Goal: Task Accomplishment & Management: Complete application form

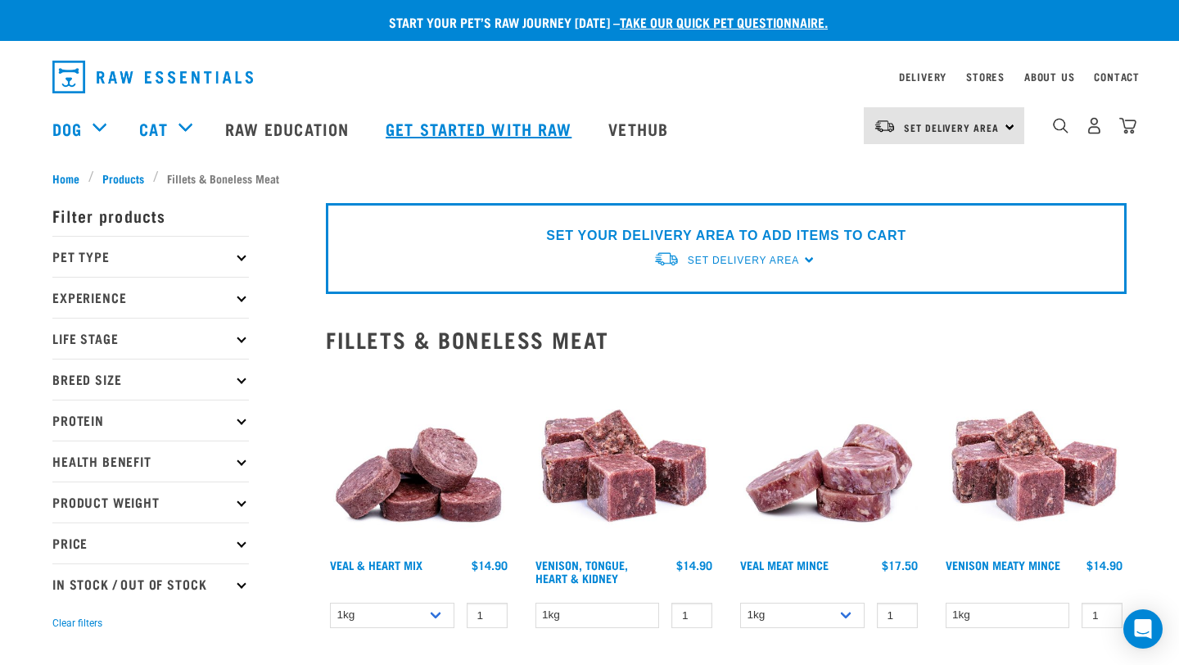
click at [498, 128] on link "Get started with Raw" at bounding box center [480, 128] width 223 height 65
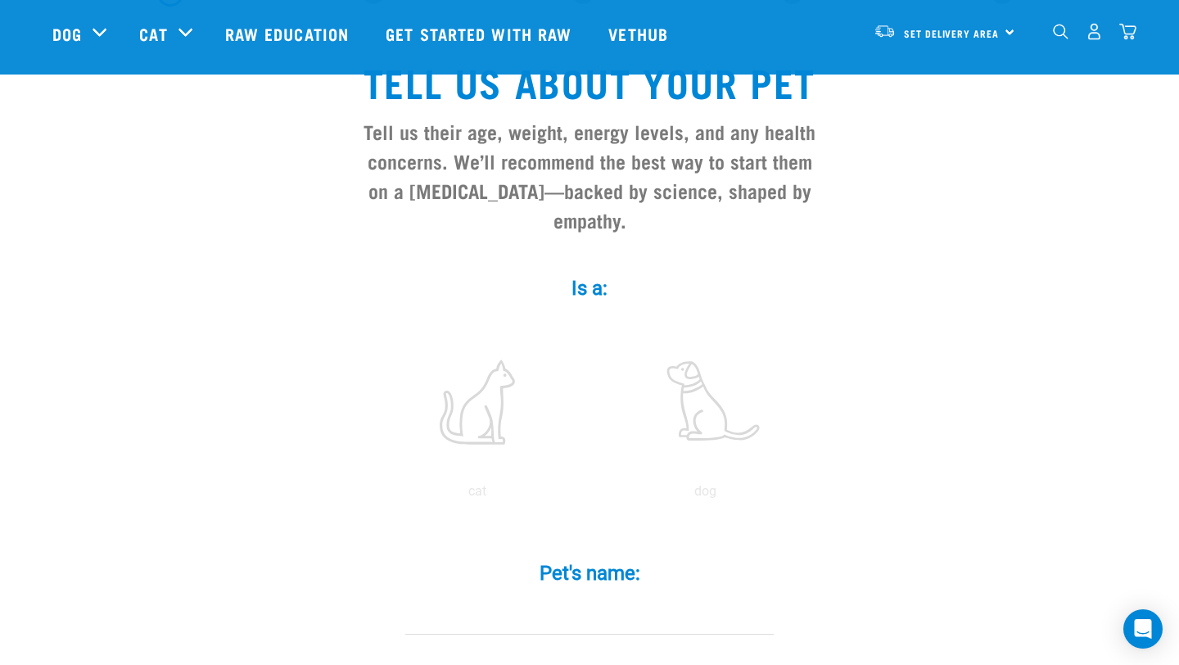
scroll to position [183, 0]
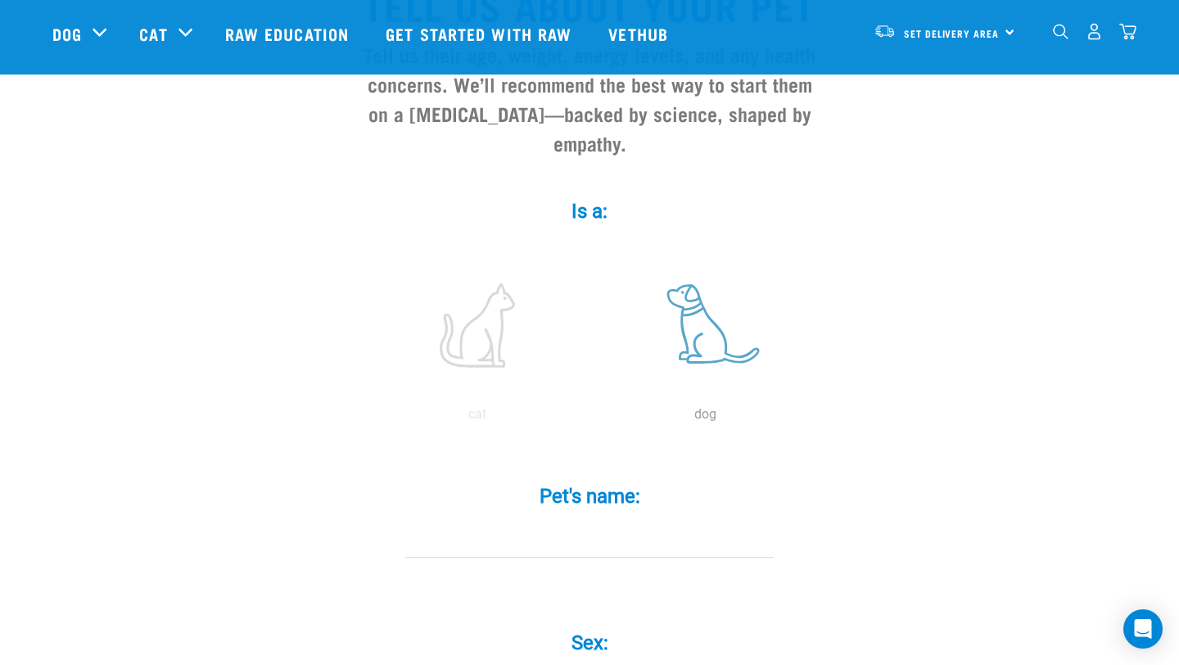
click at [691, 302] on label at bounding box center [704, 324] width 221 height 139
click at [591, 418] on input "radio" at bounding box center [591, 418] width 0 height 0
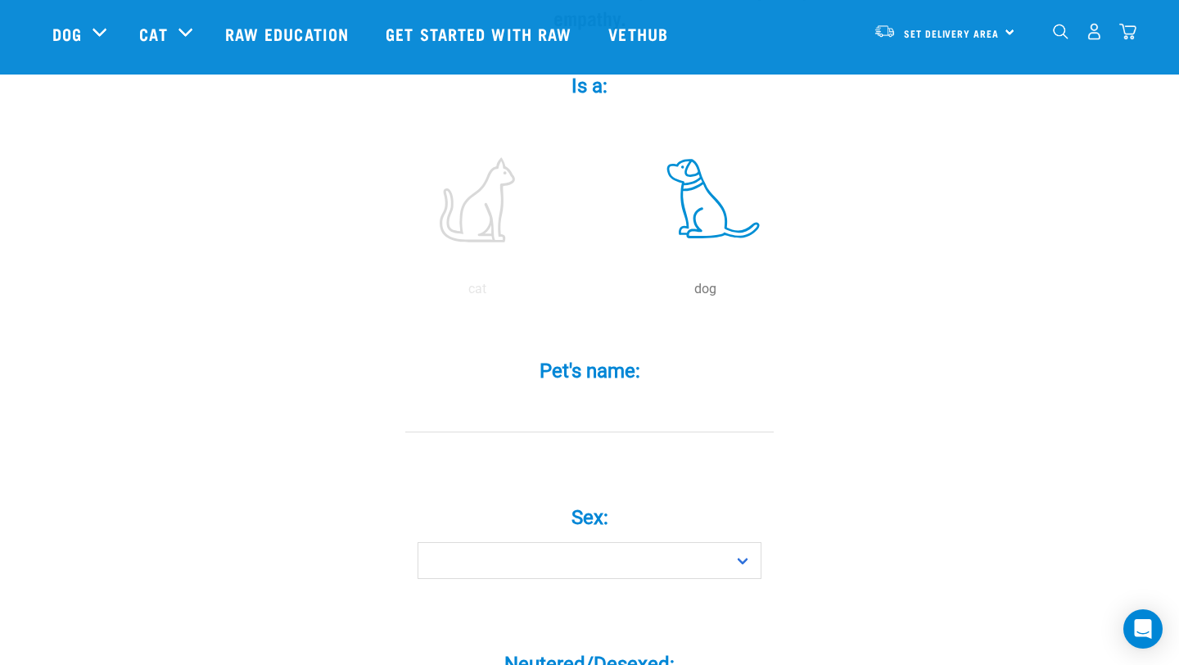
scroll to position [309, 0]
click at [579, 394] on input "Pet's name: *" at bounding box center [589, 412] width 368 height 37
type input "Zorro"
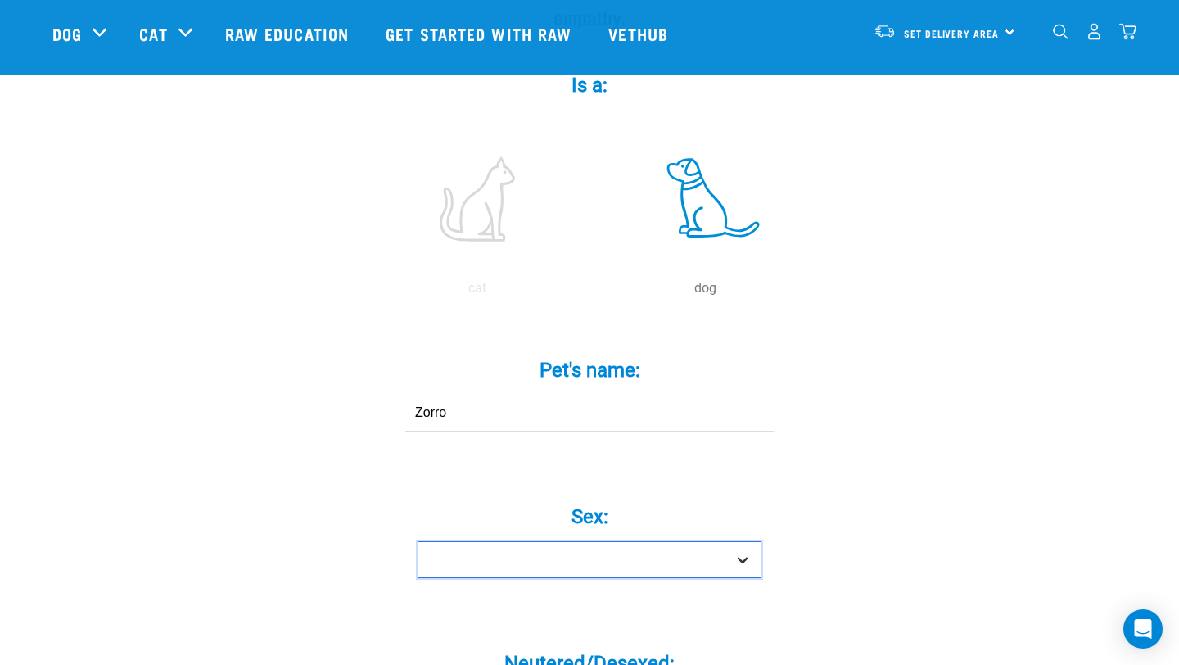
click at [540, 541] on select "Boy Girl" at bounding box center [589, 559] width 344 height 37
select select "boy"
click at [417, 541] on select "Boy Girl" at bounding box center [589, 559] width 344 height 37
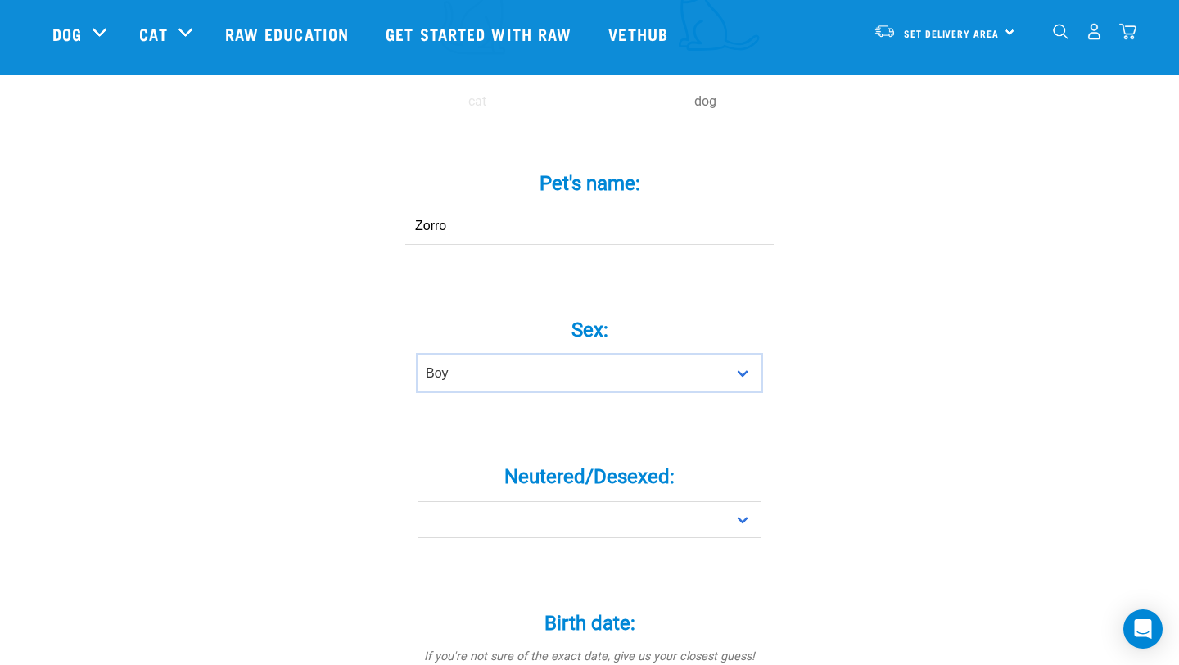
scroll to position [507, 0]
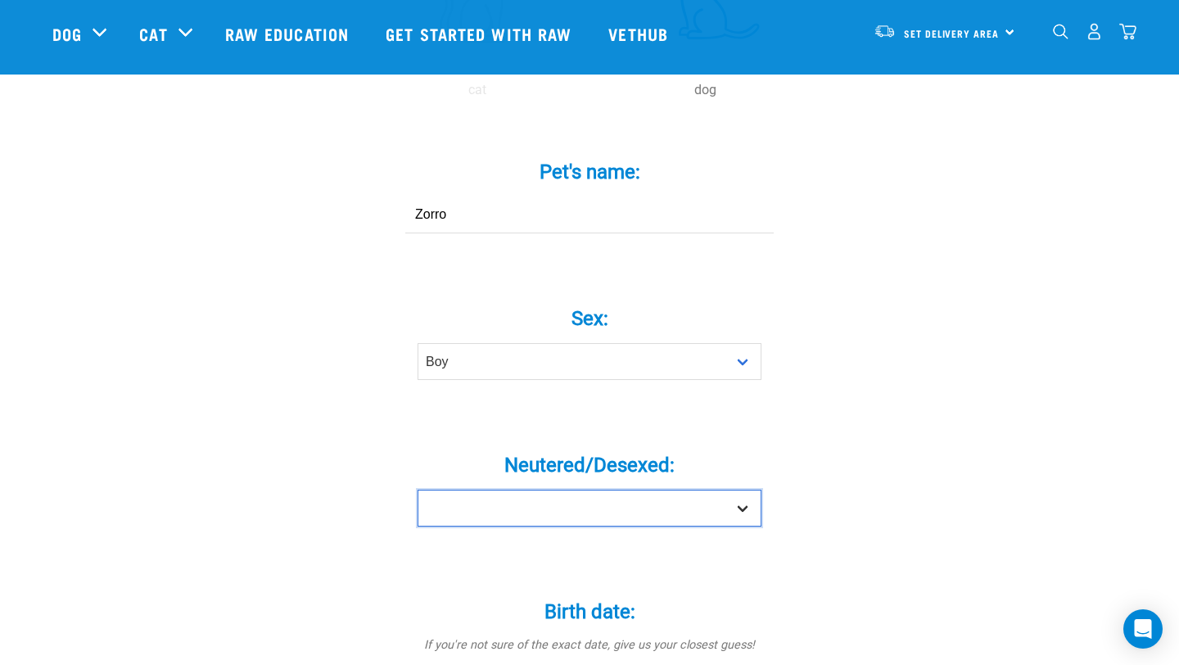
click at [507, 489] on select "Yes No" at bounding box center [589, 507] width 344 height 37
click at [417, 489] on select "Yes No" at bounding box center [589, 507] width 344 height 37
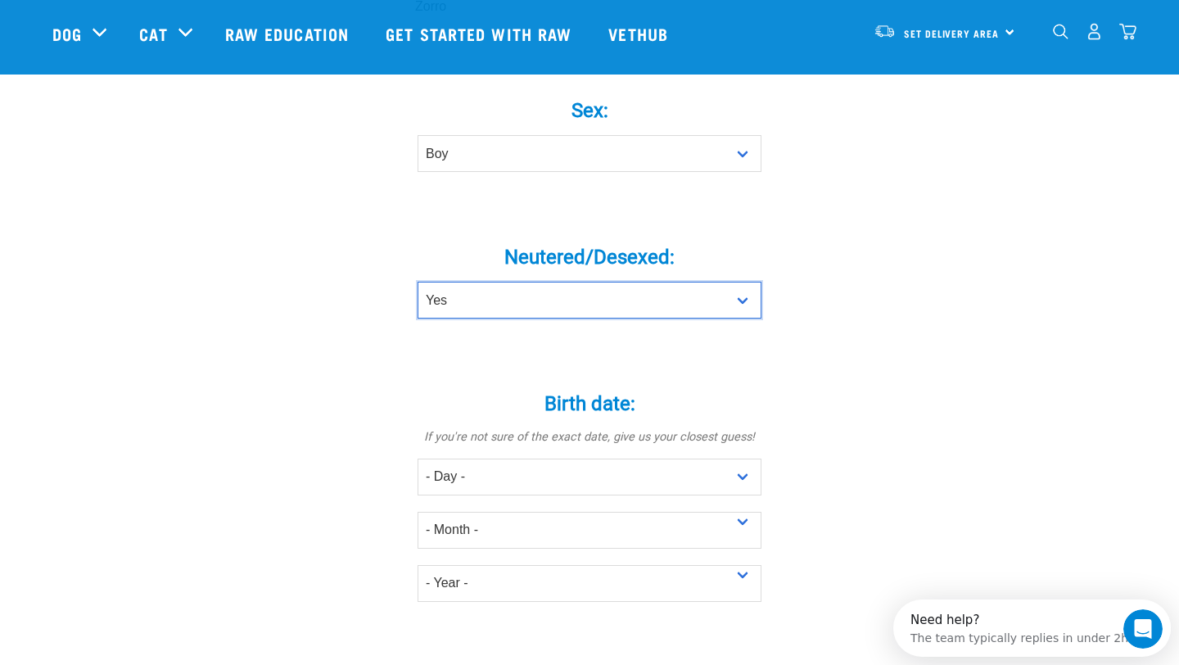
scroll to position [774, 0]
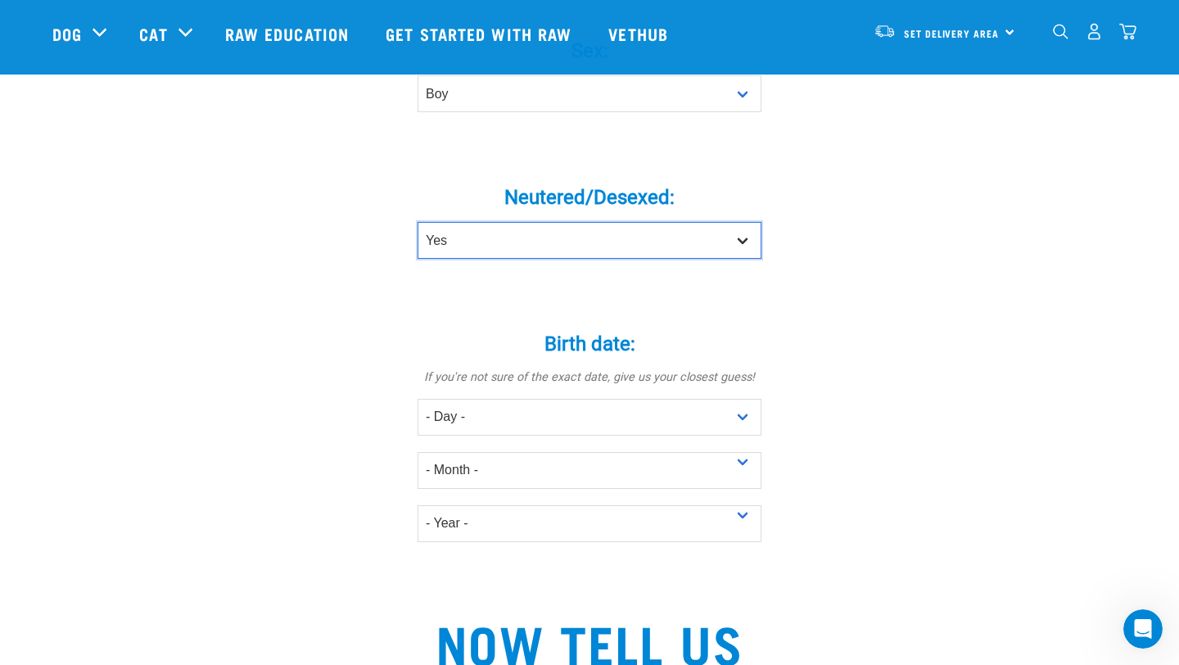
click at [426, 223] on select "Yes No" at bounding box center [589, 240] width 344 height 37
click at [417, 222] on select "Yes No" at bounding box center [589, 240] width 344 height 37
click at [429, 222] on select "Yes No" at bounding box center [589, 240] width 344 height 37
select select "no"
click at [417, 222] on select "Yes No" at bounding box center [589, 240] width 344 height 37
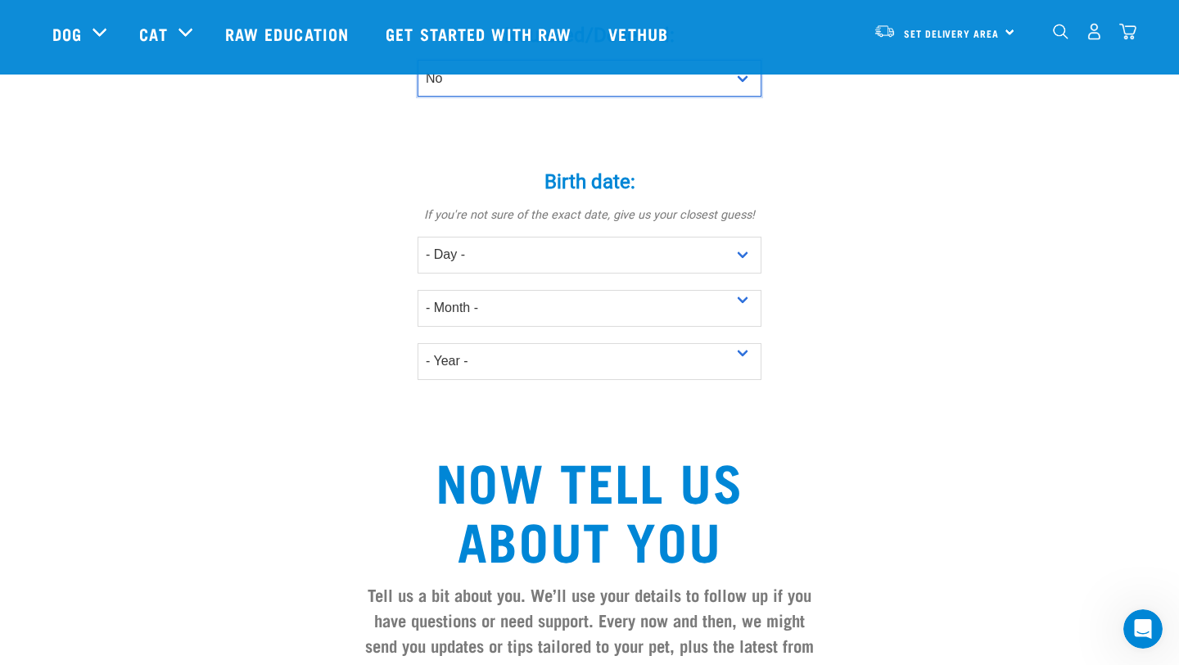
scroll to position [935, 0]
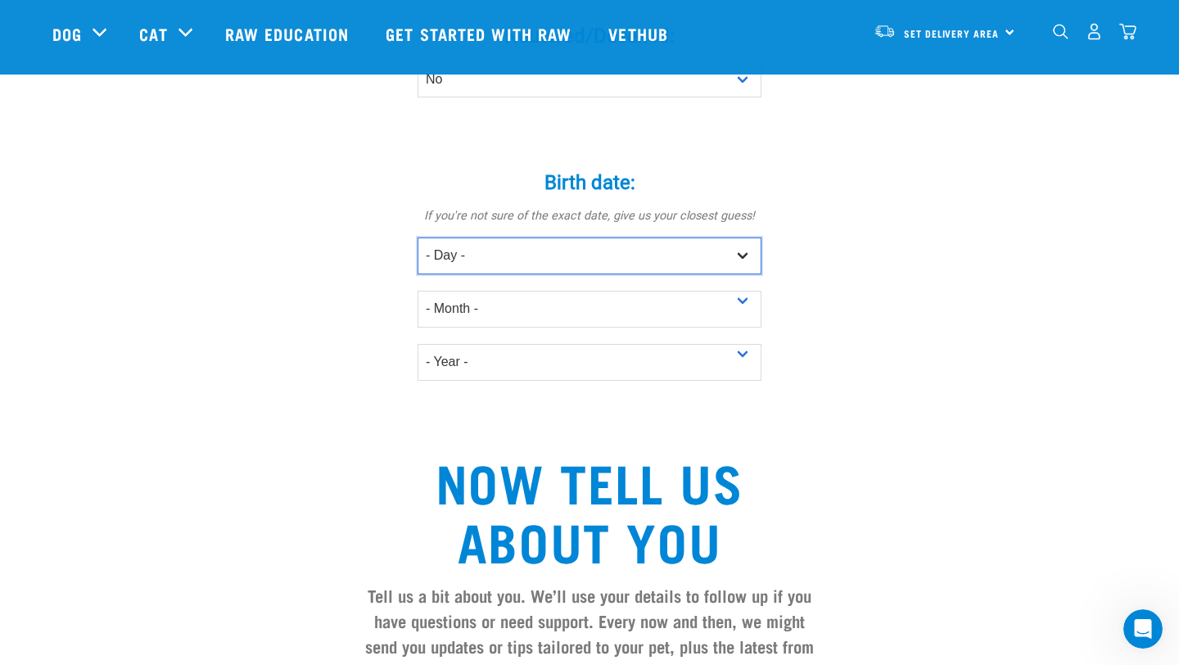
click at [480, 237] on select "- Day - 1 2 3 4 5 6 7 8 9 10 11 12 13 14 15 16 17 18 19 20 21 22 23 24 25 26 27" at bounding box center [589, 255] width 344 height 37
select select "1"
click at [417, 237] on select "- Day - 1 2 3 4 5 6 7 8 9 10 11 12 13 14 15 16 17 18 19 20 21 22 23 24 25 26 27" at bounding box center [589, 255] width 344 height 37
click at [450, 327] on div "- Year - 2025 2024 2023 2022 2021 2020 2019 2018 2017" at bounding box center [589, 353] width 344 height 53
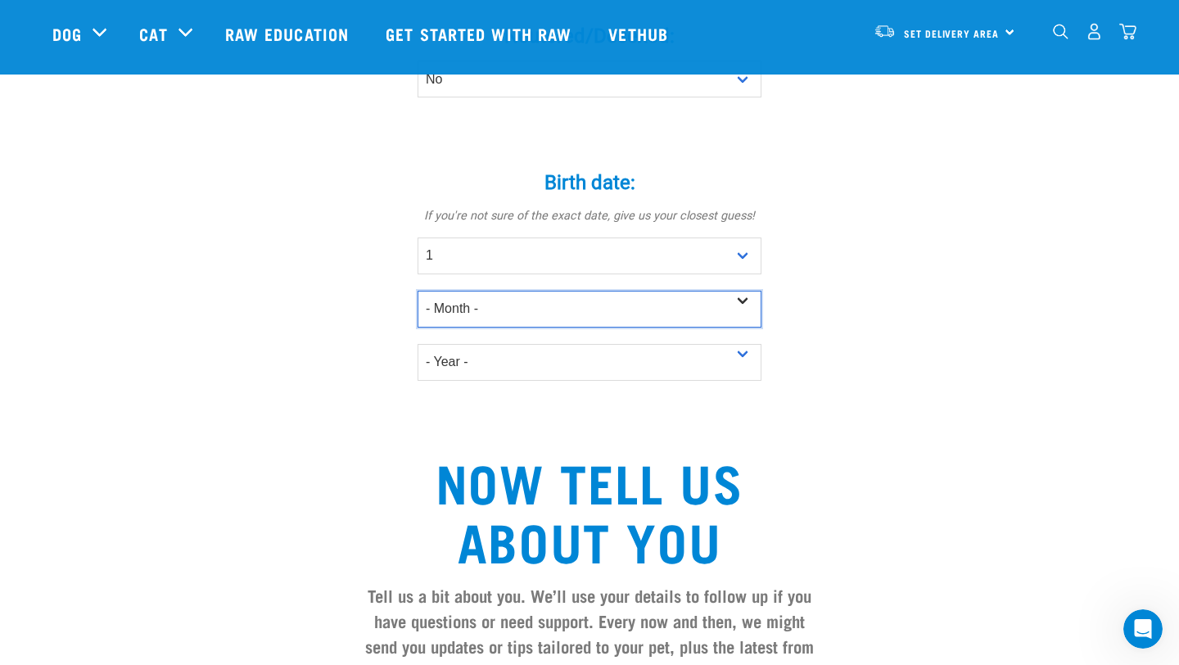
click at [449, 292] on select "- Month - January February March April May June July August September October N…" at bounding box center [589, 309] width 344 height 37
select select "July"
click at [417, 291] on select "- Month - January February March April May June July August September October N…" at bounding box center [589, 309] width 344 height 37
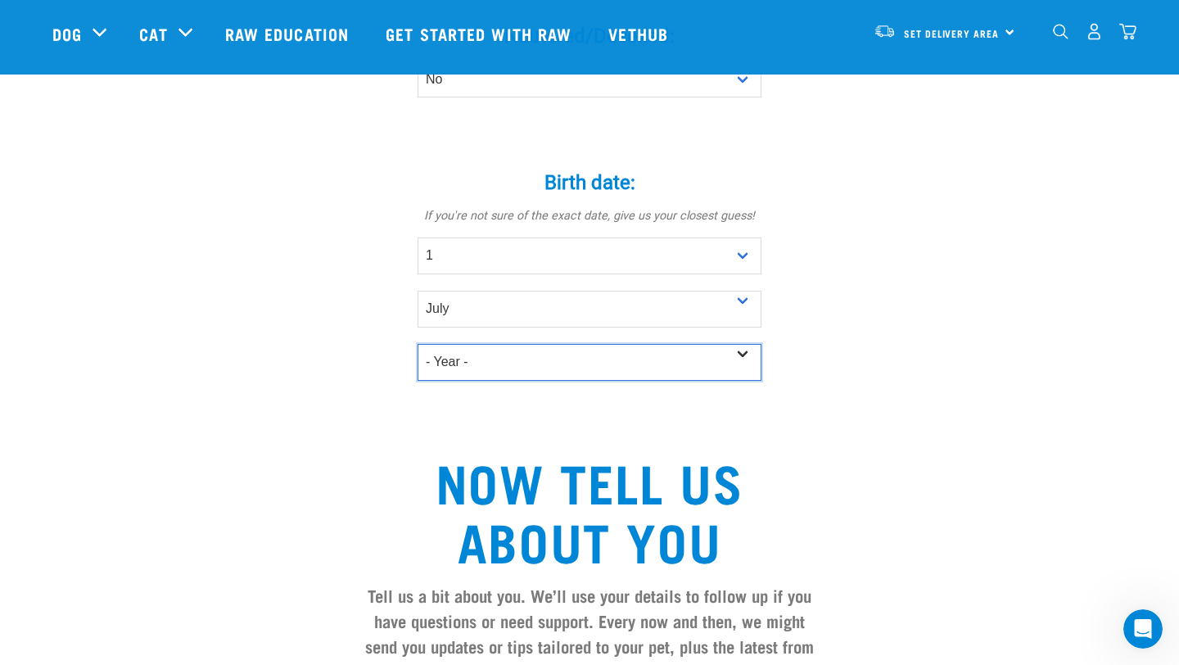
click at [459, 344] on select "- Year - 2025 2024 2023 2022 2021 2020 2019 2018 2017 2016 2015 2014 2013 2012" at bounding box center [589, 362] width 344 height 37
select select "2025"
click at [417, 344] on select "- Year - 2025 2024 2023 2022 2021 2020 2019 2018 2017 2016 2015 2014 2013 2012" at bounding box center [589, 362] width 344 height 37
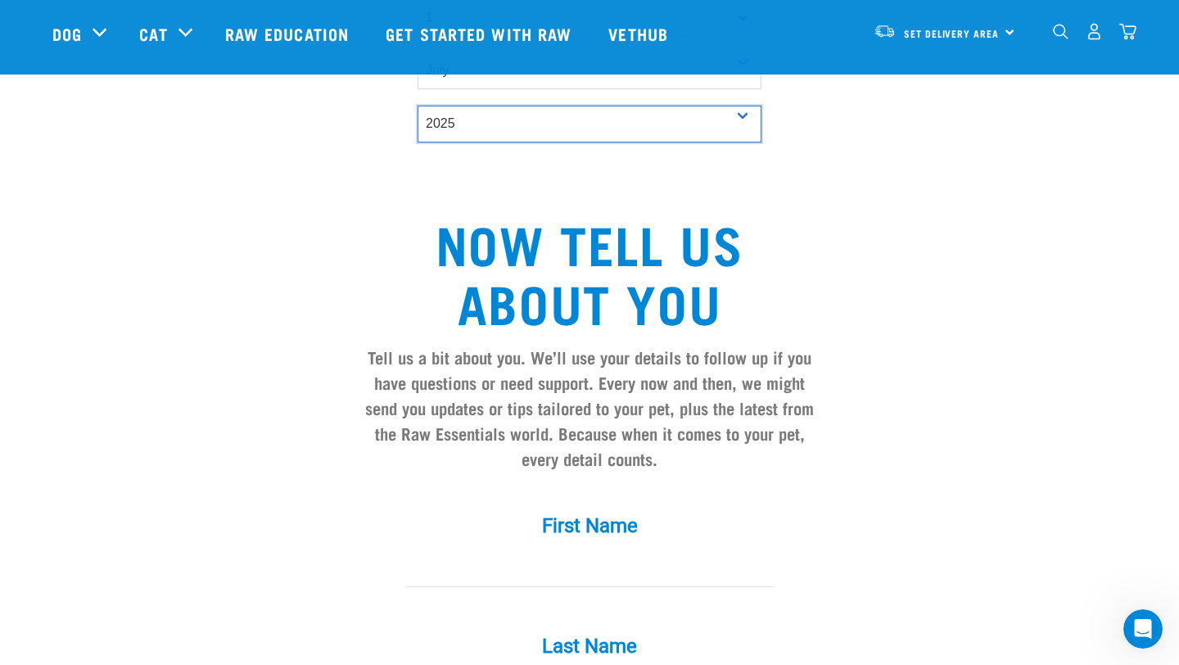
scroll to position [1193, 0]
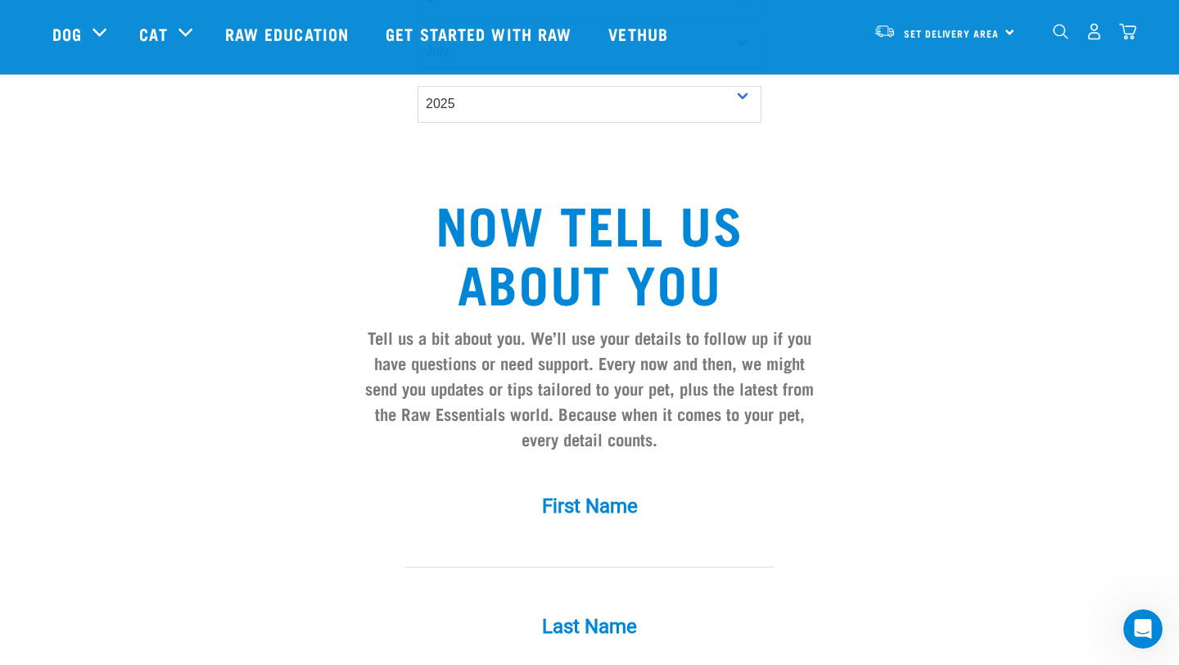
click at [478, 498] on div "First Name *" at bounding box center [589, 519] width 491 height 96
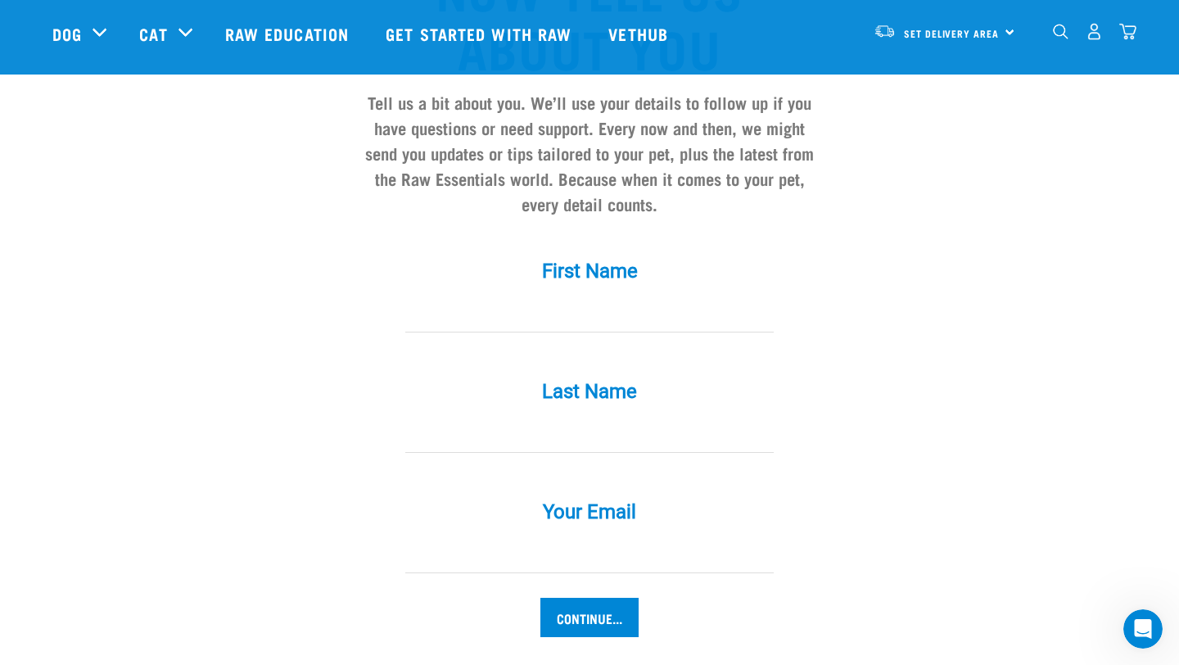
scroll to position [1416, 0]
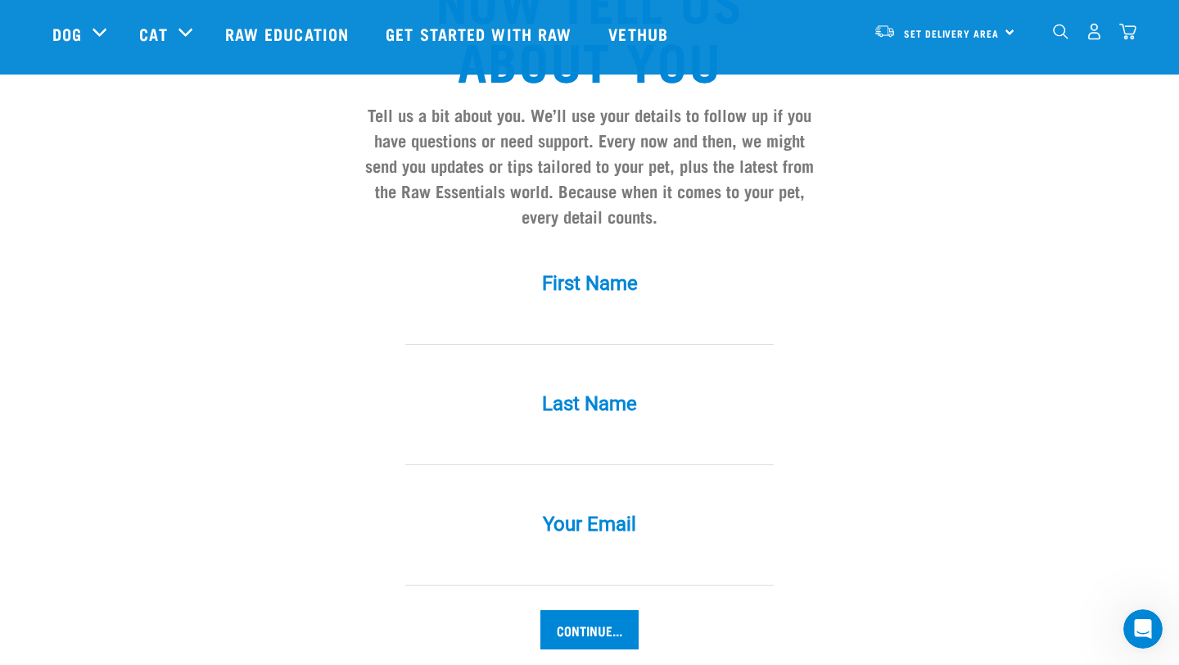
click at [527, 308] on input "First Name *" at bounding box center [589, 326] width 368 height 37
type input "Elena"
type input "Hawkins"
type input "elenajhawkins@gmail.com"
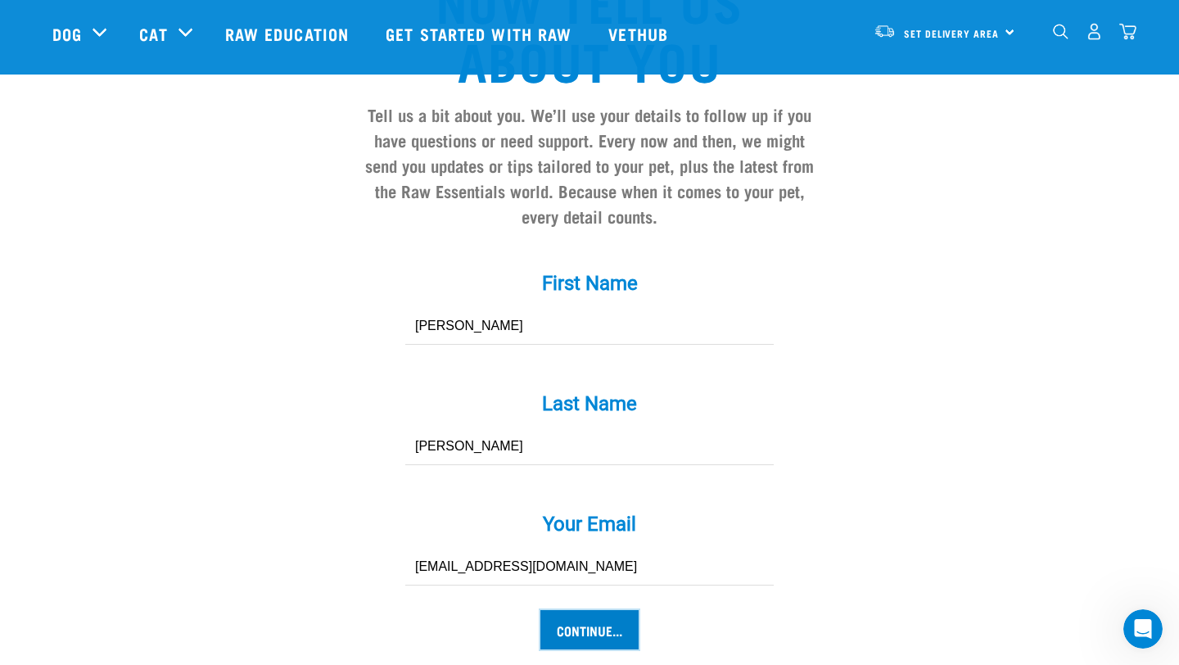
click at [563, 610] on input "Continue..." at bounding box center [589, 629] width 98 height 39
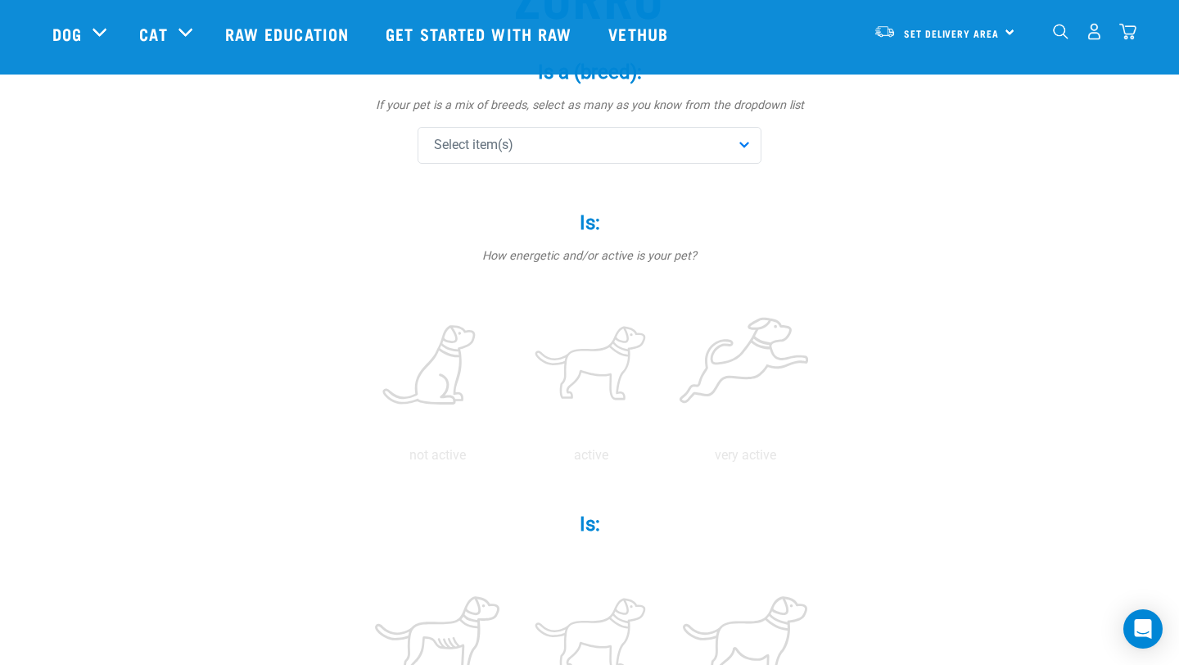
scroll to position [201, 0]
click at [448, 136] on span "Select item(s)" at bounding box center [473, 143] width 79 height 20
click at [472, 184] on input "text" at bounding box center [589, 188] width 336 height 37
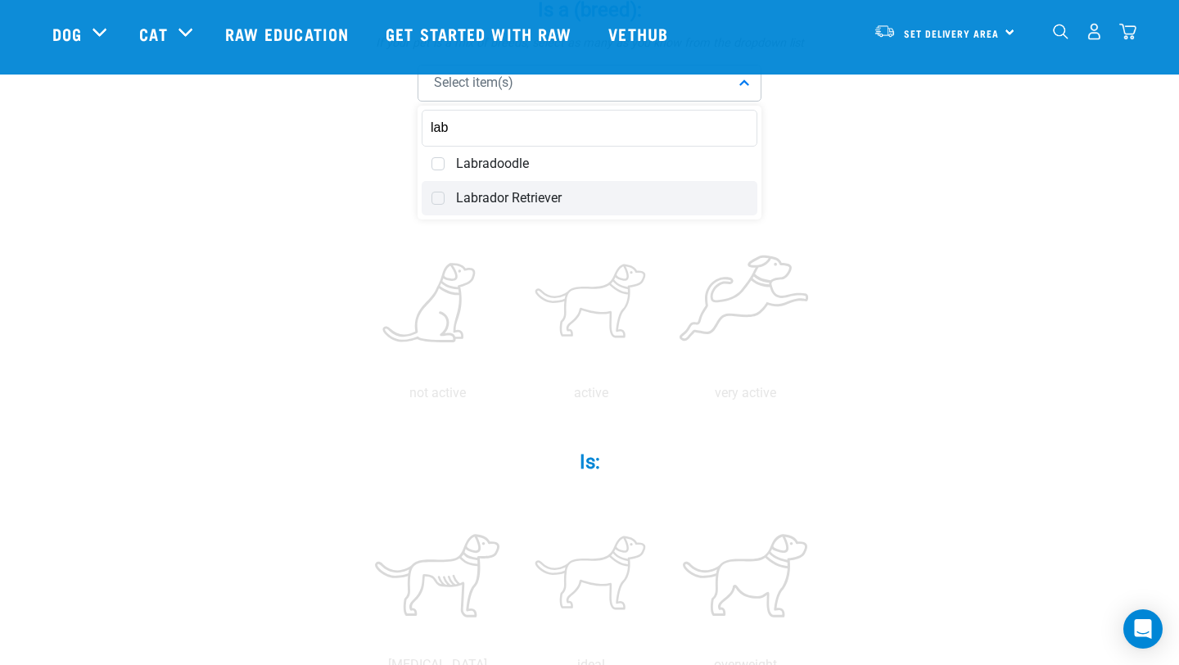
scroll to position [263, 0]
type input "lab"
click at [435, 200] on span at bounding box center [437, 196] width 13 height 13
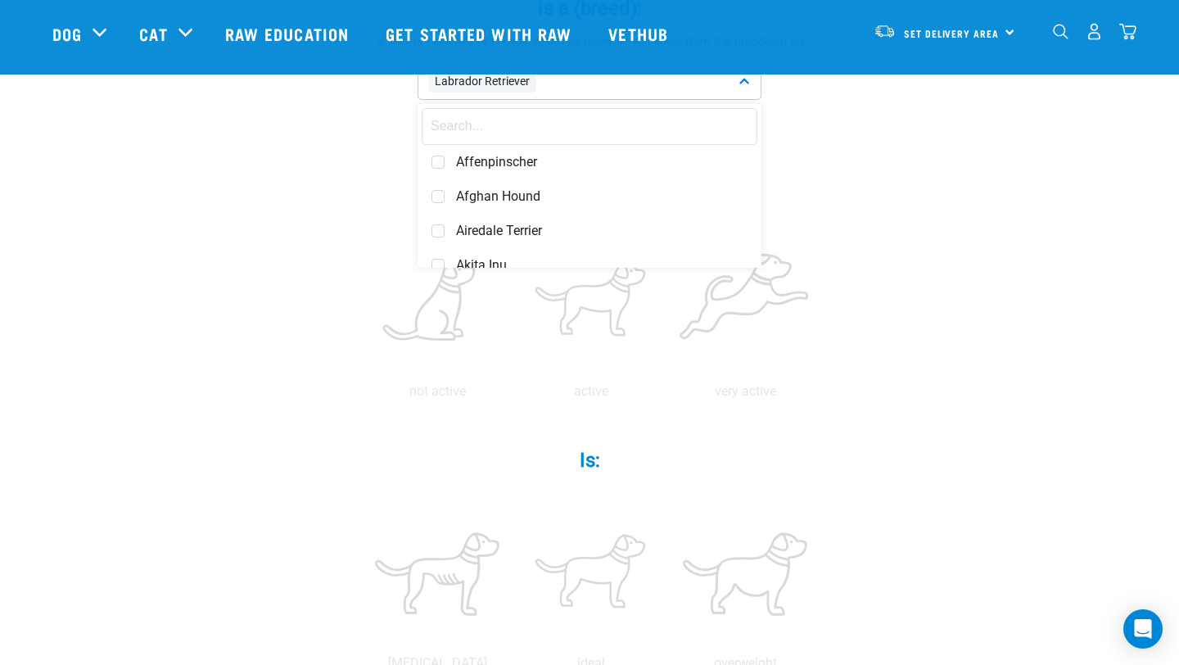
click at [481, 113] on input "text" at bounding box center [589, 126] width 336 height 37
type input "huntaway"
click at [442, 161] on span at bounding box center [437, 162] width 13 height 13
click at [232, 135] on div "Zorro Is a (breed): * If your pet is a mix of breeds, select as many as you kno…" at bounding box center [589, 625] width 1074 height 1512
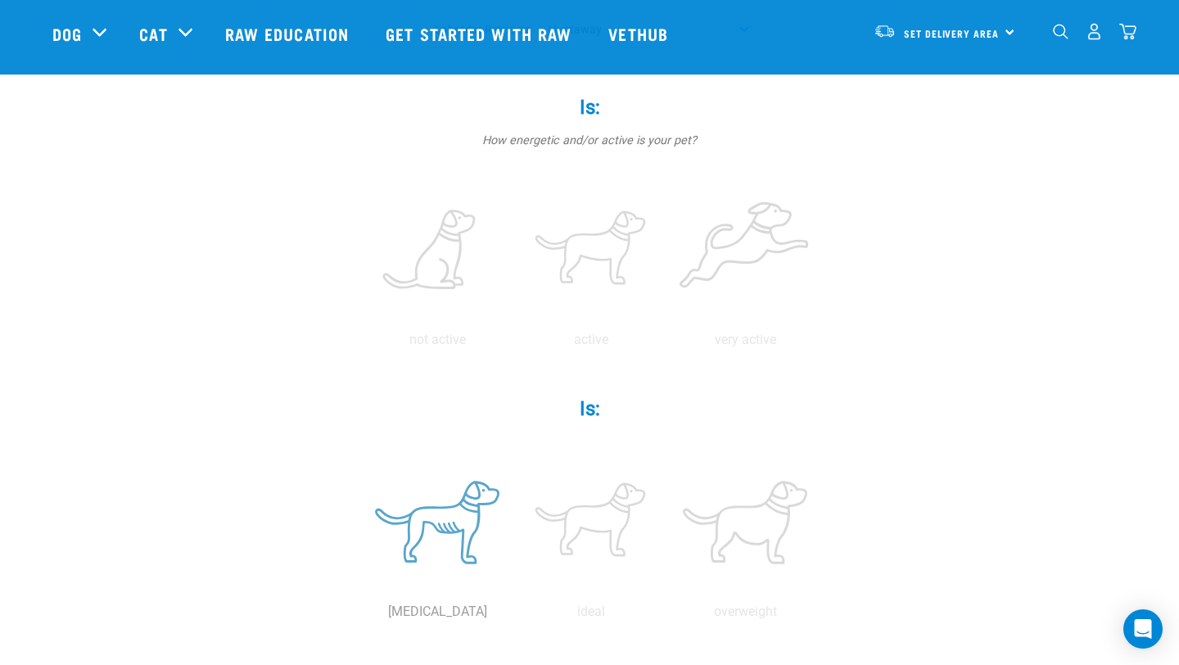
scroll to position [292, 0]
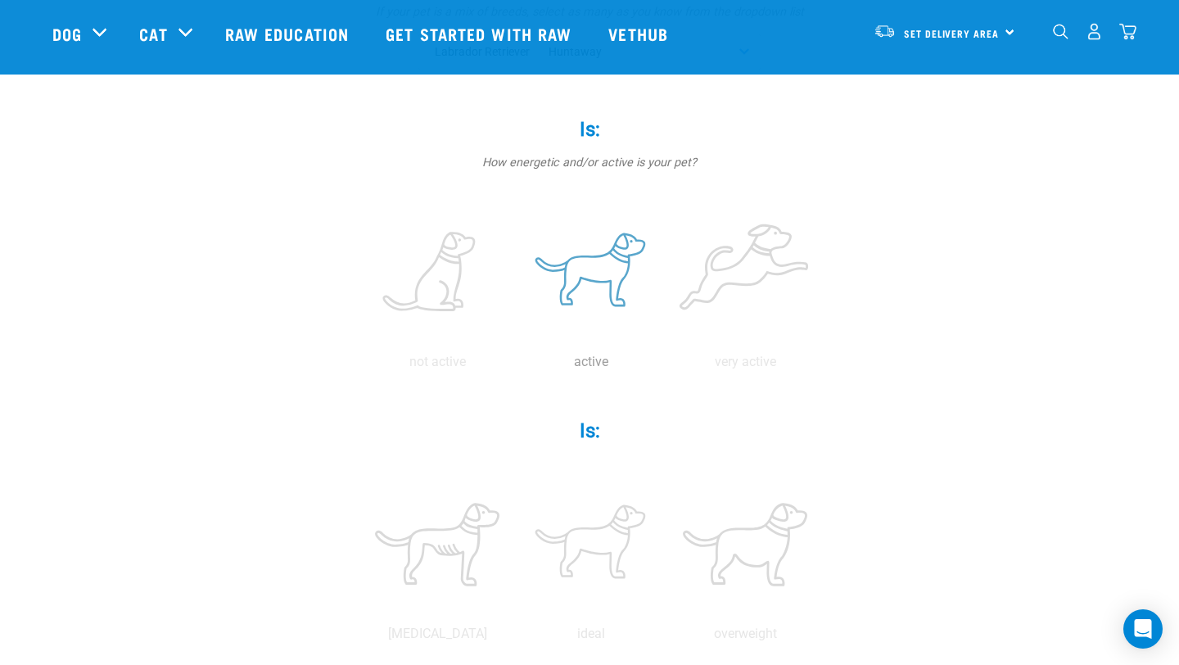
click at [602, 244] on label at bounding box center [590, 272] width 147 height 139
click at [514, 366] on input "radio" at bounding box center [514, 366] width 0 height 0
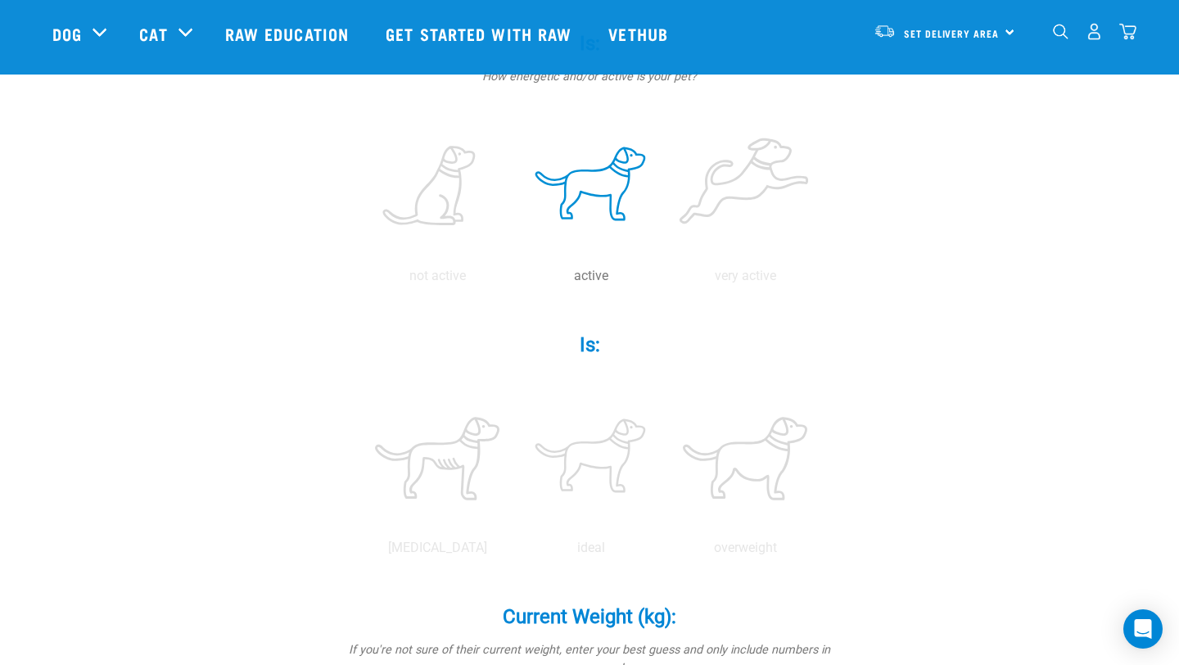
scroll to position [493, 0]
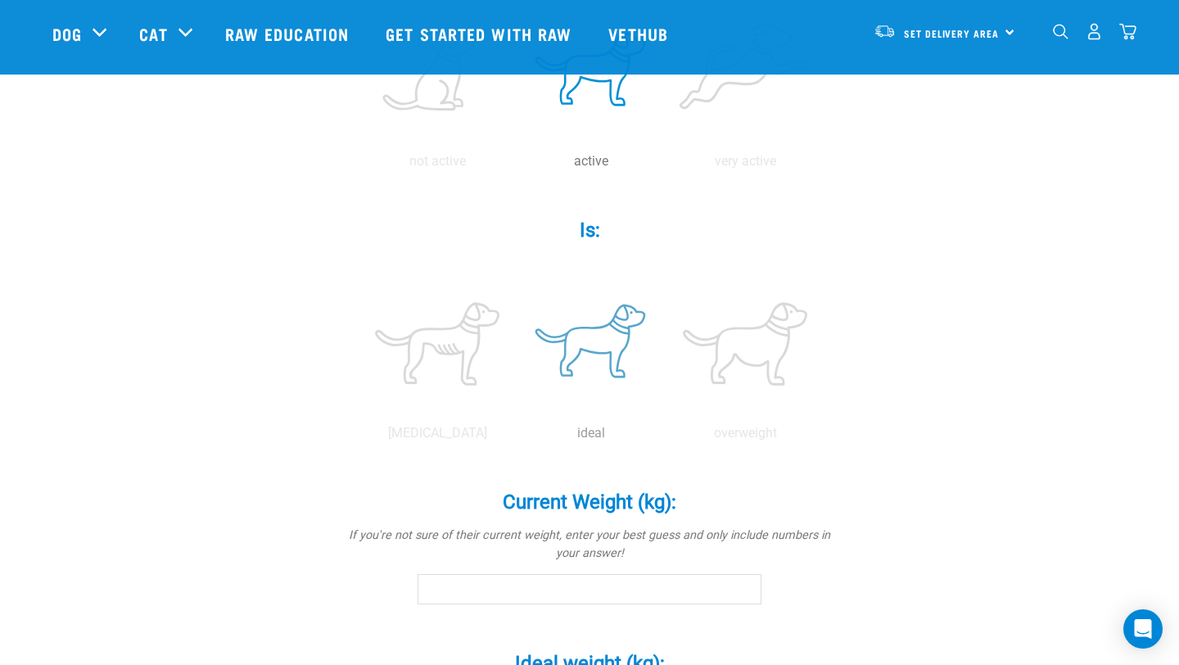
click at [587, 360] on label at bounding box center [590, 343] width 147 height 139
click at [514, 437] on input "radio" at bounding box center [514, 437] width 0 height 0
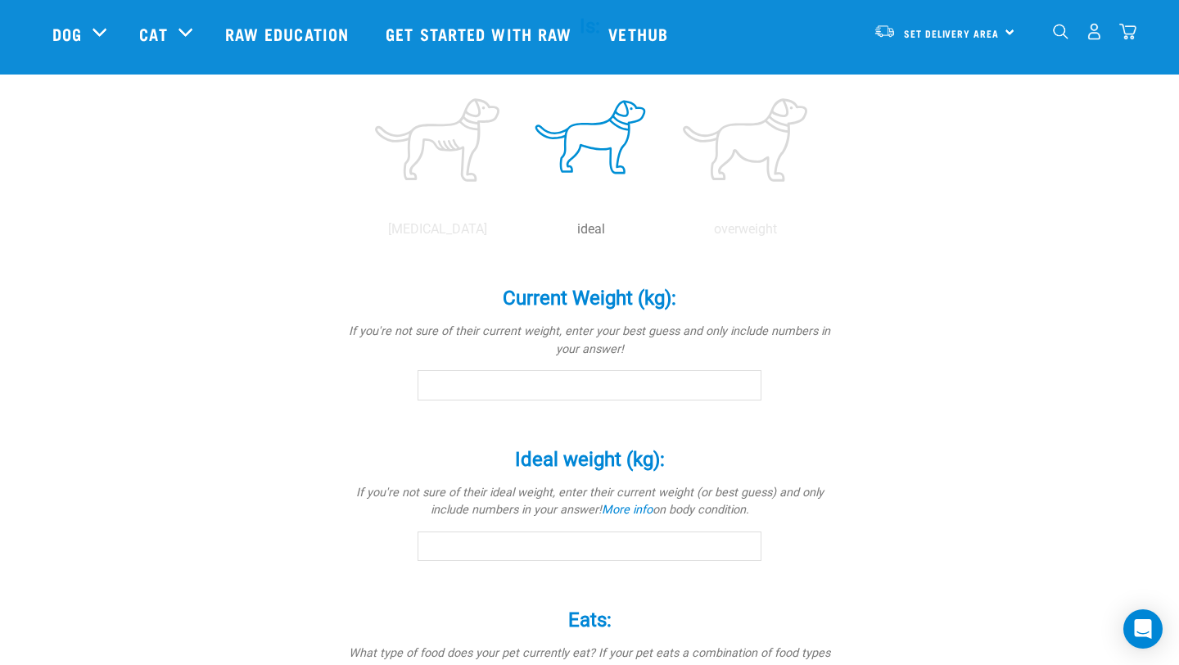
scroll to position [778, 0]
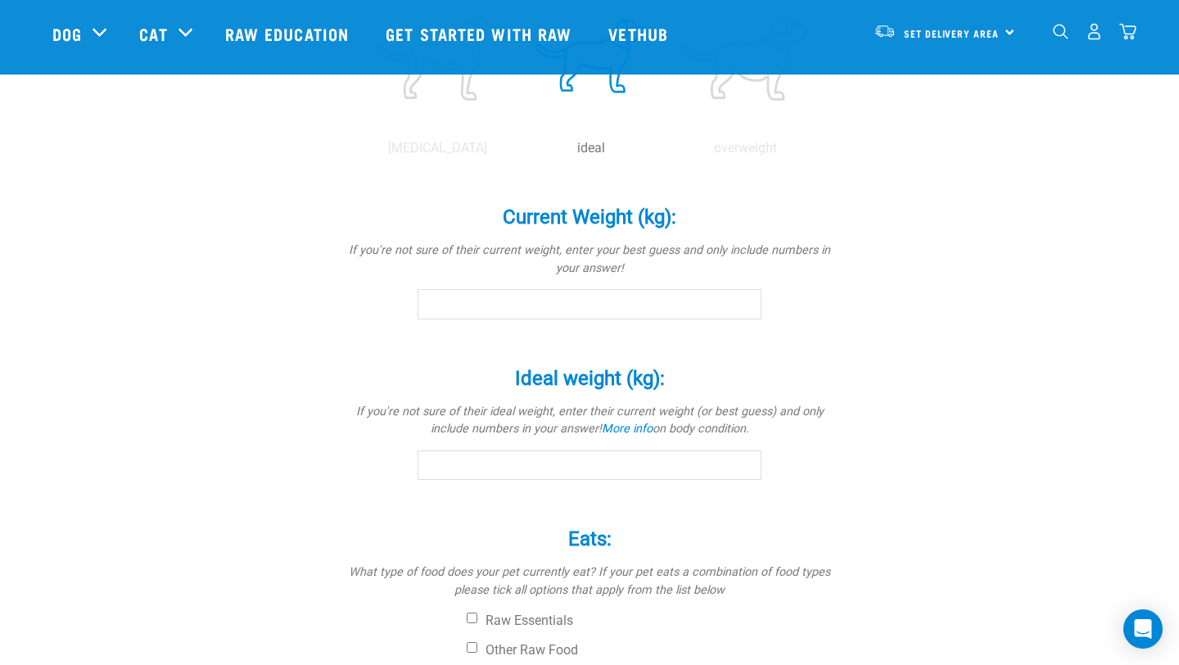
click at [534, 286] on div "Current Weight (kg): * If you're not sure of their current weight, enter your b…" at bounding box center [589, 251] width 491 height 137
click at [534, 299] on input "Current Weight (kg): *" at bounding box center [589, 303] width 344 height 29
type input "6"
click at [263, 317] on div "Zorro Is a (breed): * If your pet is a mix of breeds, select as many as you kno…" at bounding box center [589, 110] width 1074 height 1512
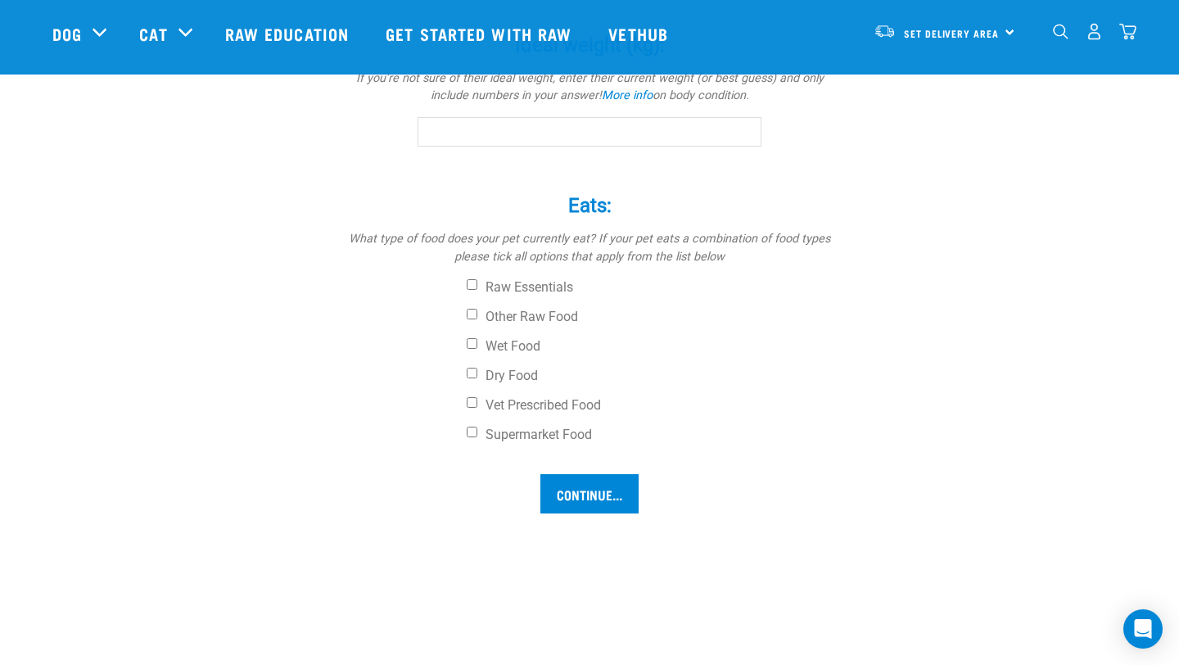
scroll to position [1124, 0]
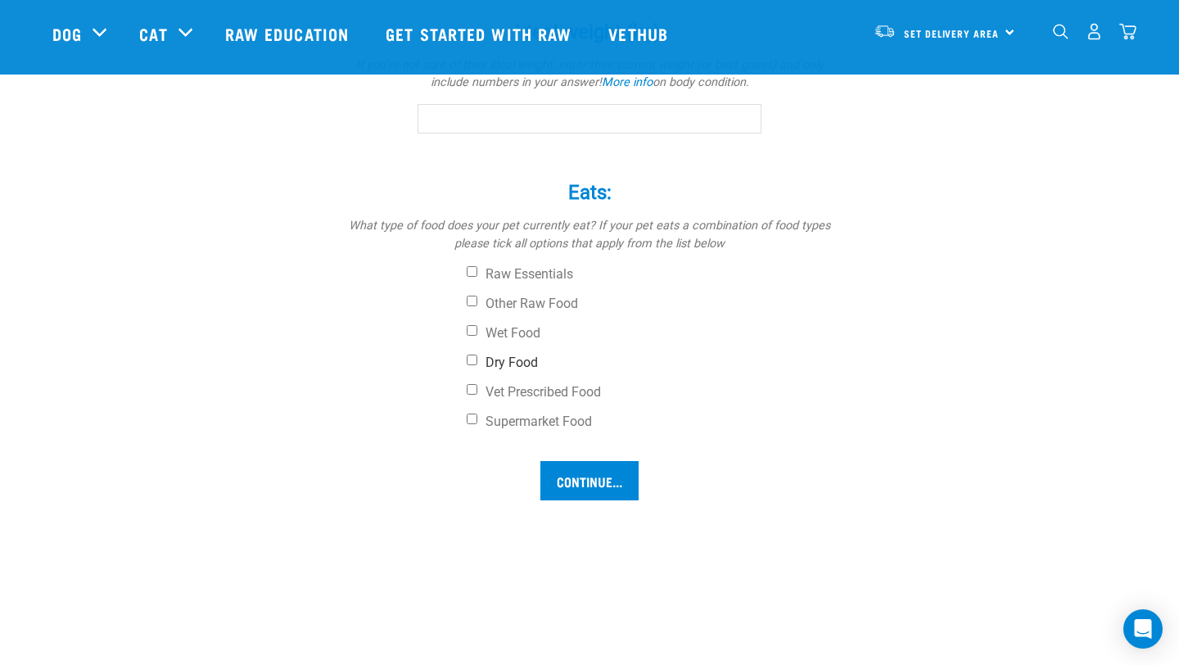
click at [472, 358] on input "Dry Food" at bounding box center [472, 359] width 11 height 11
checkbox input "true"
click at [565, 468] on input "Continue..." at bounding box center [589, 480] width 98 height 39
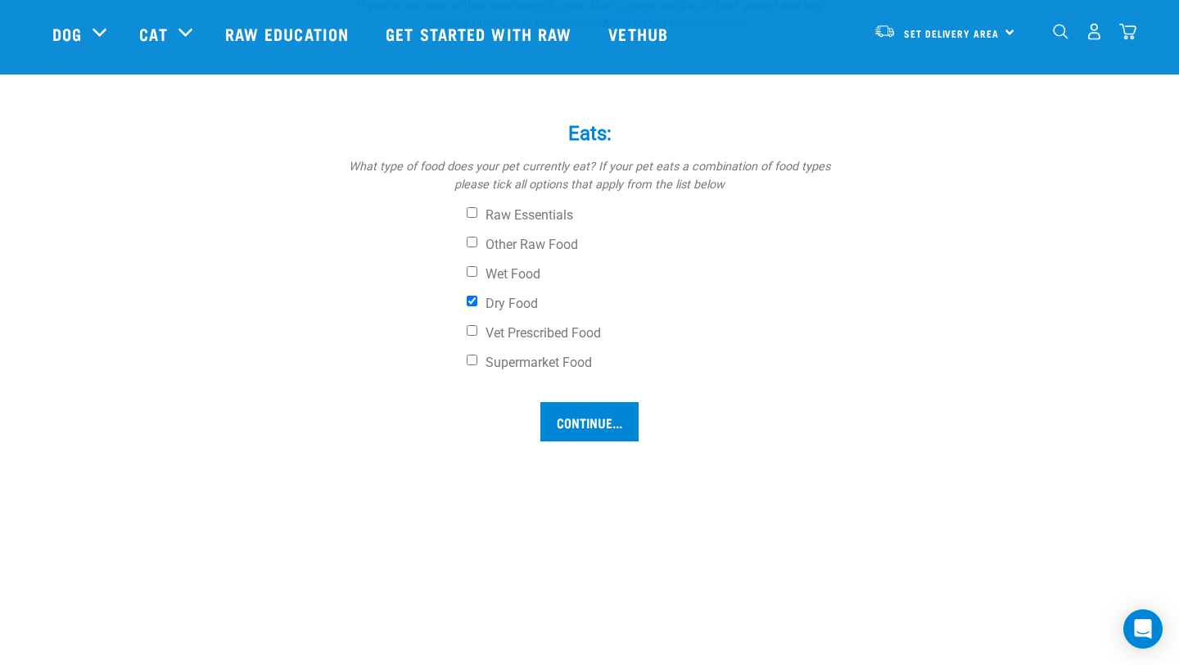
scroll to position [1176, 0]
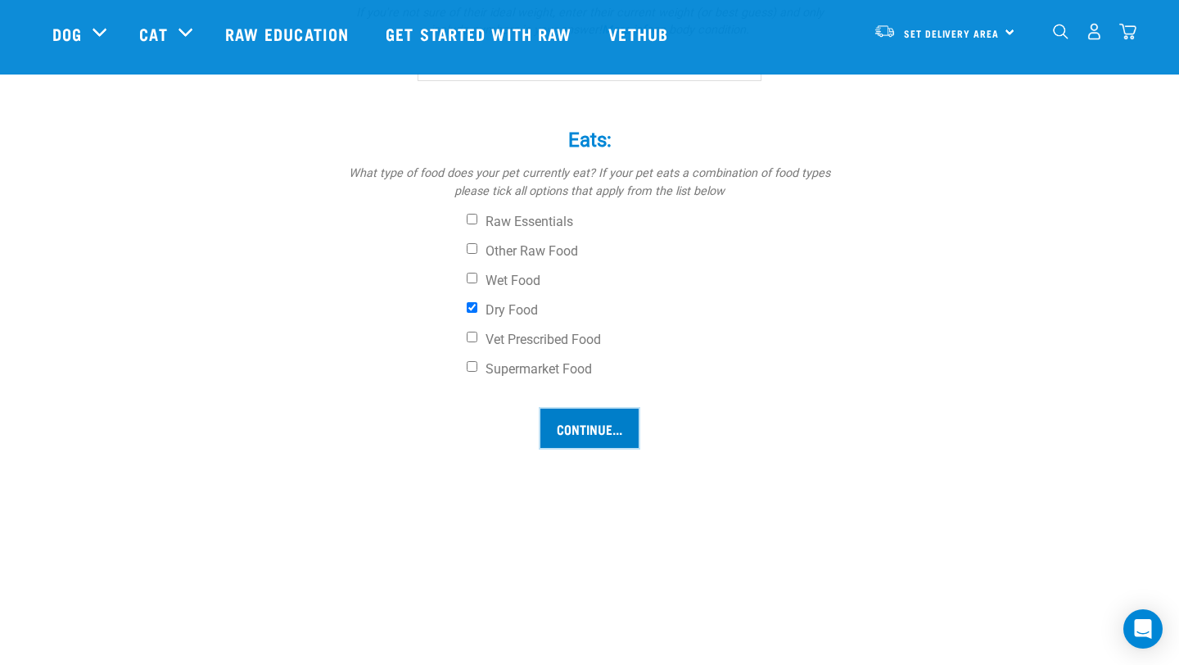
click at [588, 418] on input "Continue..." at bounding box center [589, 427] width 98 height 39
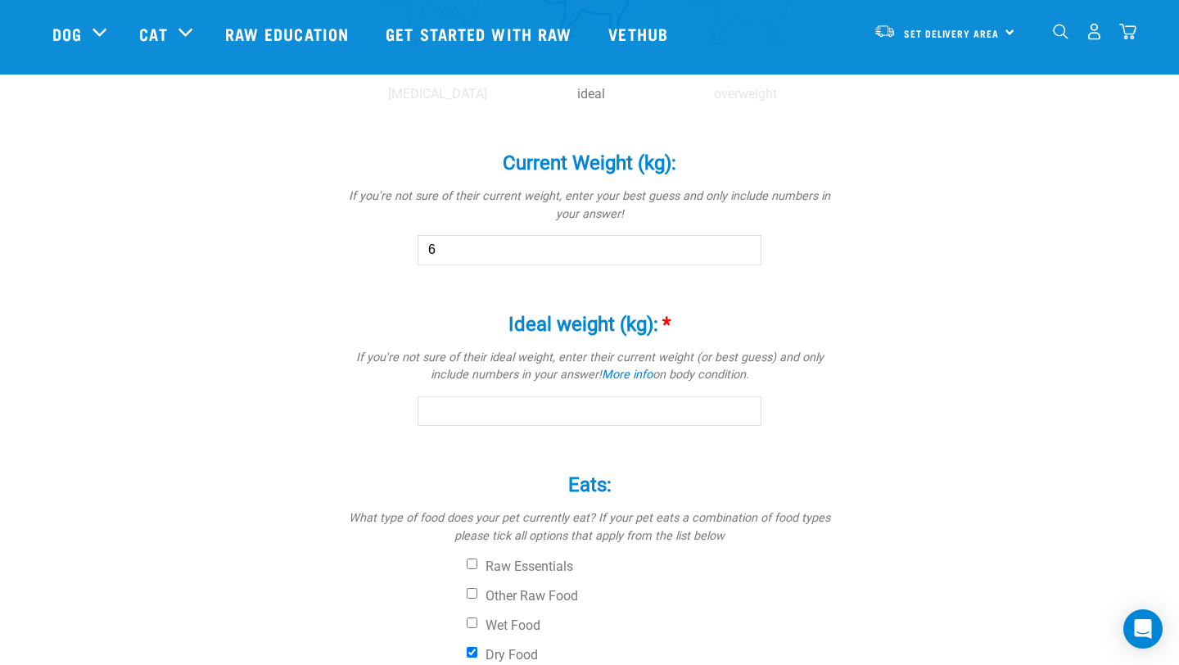
scroll to position [830, 0]
click at [541, 414] on input "Ideal weight (kg): *" at bounding box center [589, 412] width 344 height 29
click at [617, 371] on link "More info" at bounding box center [627, 376] width 51 height 14
click at [584, 419] on input "Ideal weight (kg): *" at bounding box center [589, 412] width 344 height 29
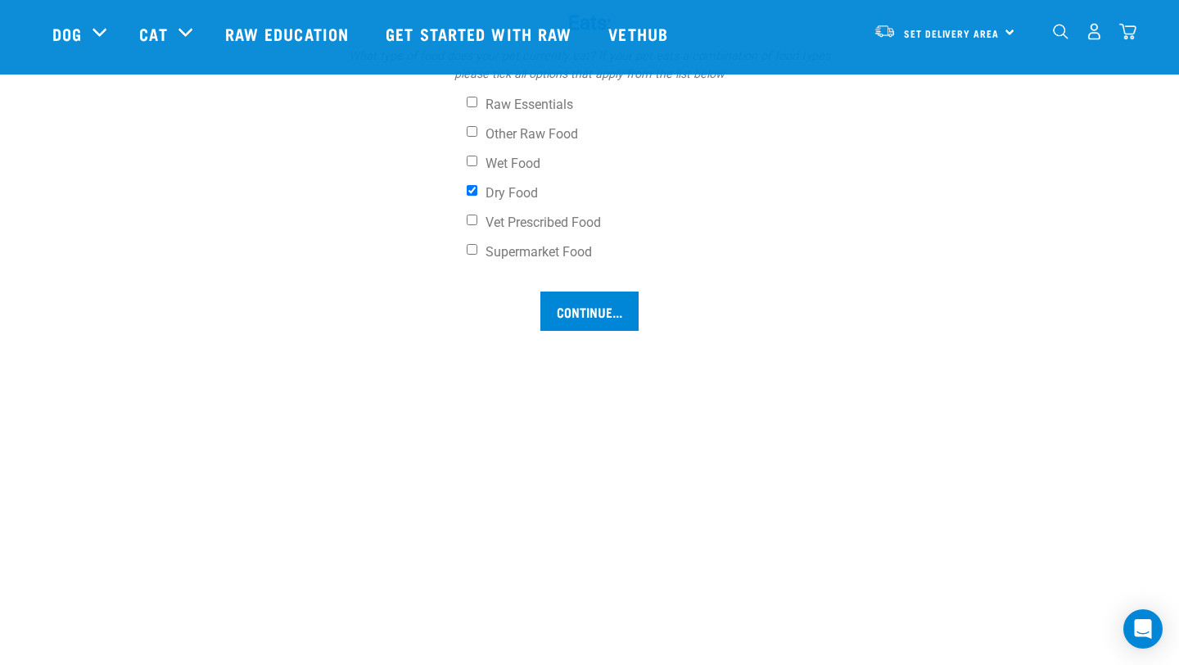
scroll to position [1255, 0]
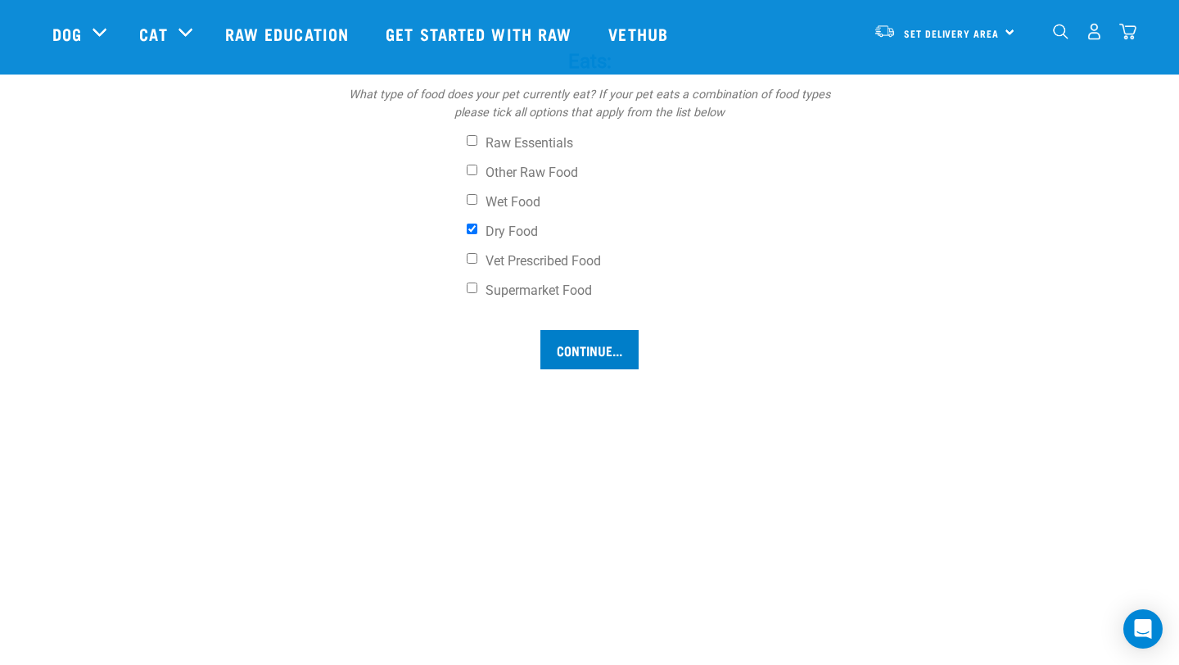
type input "6"
click at [593, 358] on input "Continue..." at bounding box center [589, 349] width 98 height 39
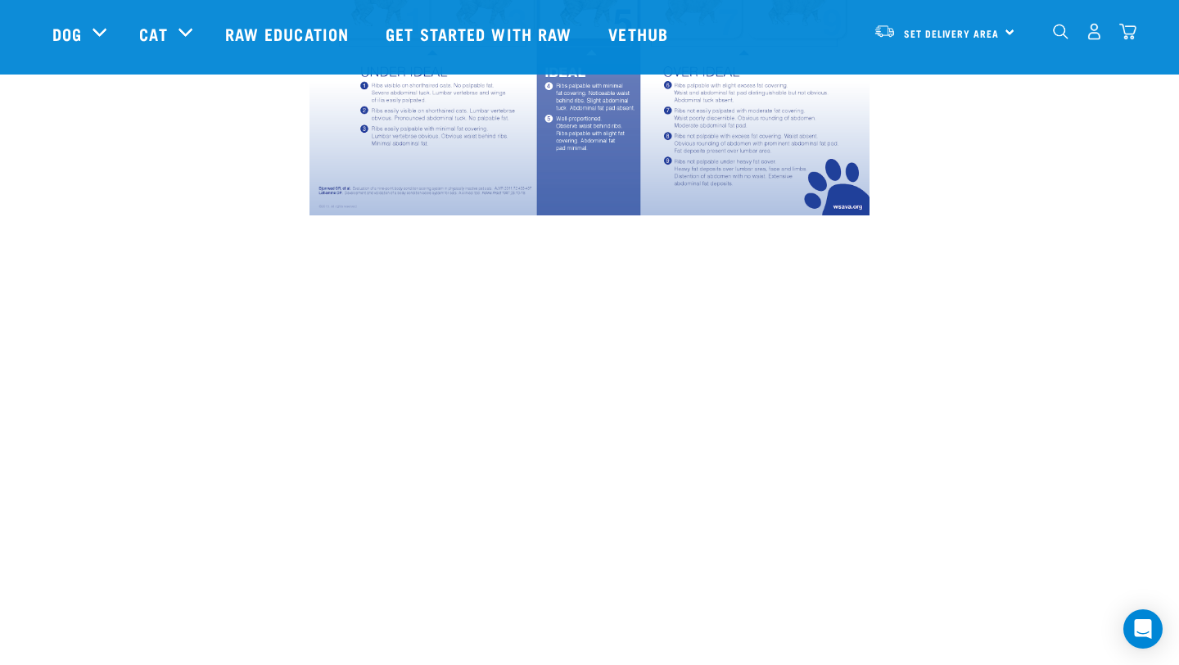
scroll to position [842, 0]
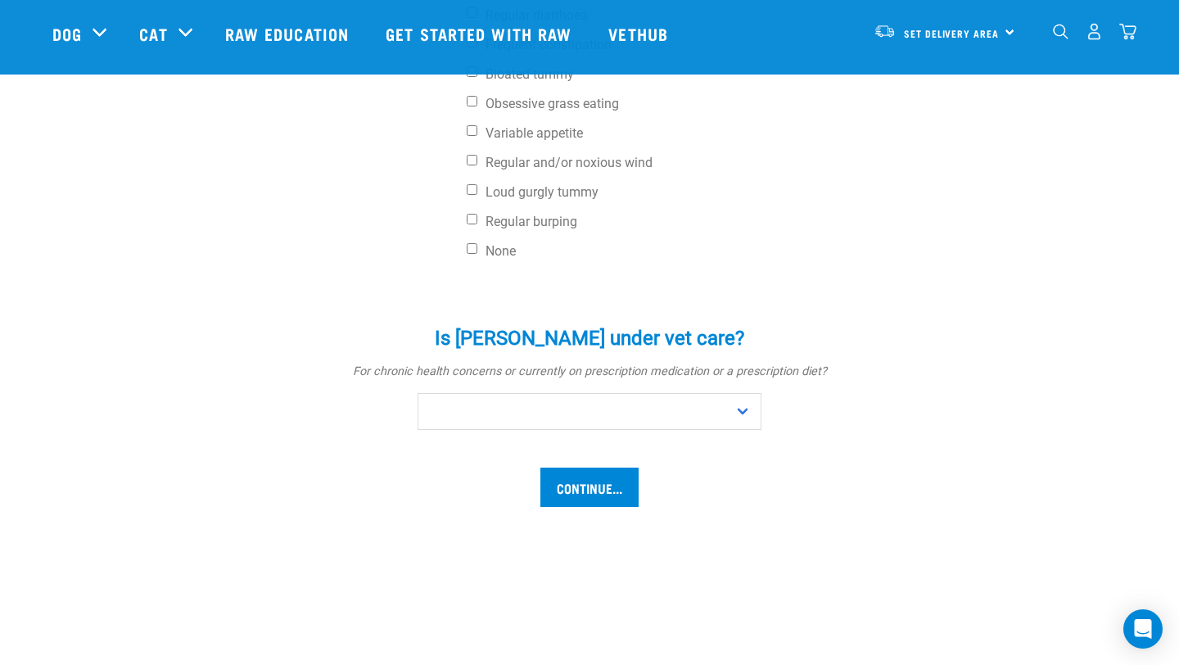
scroll to position [784, 0]
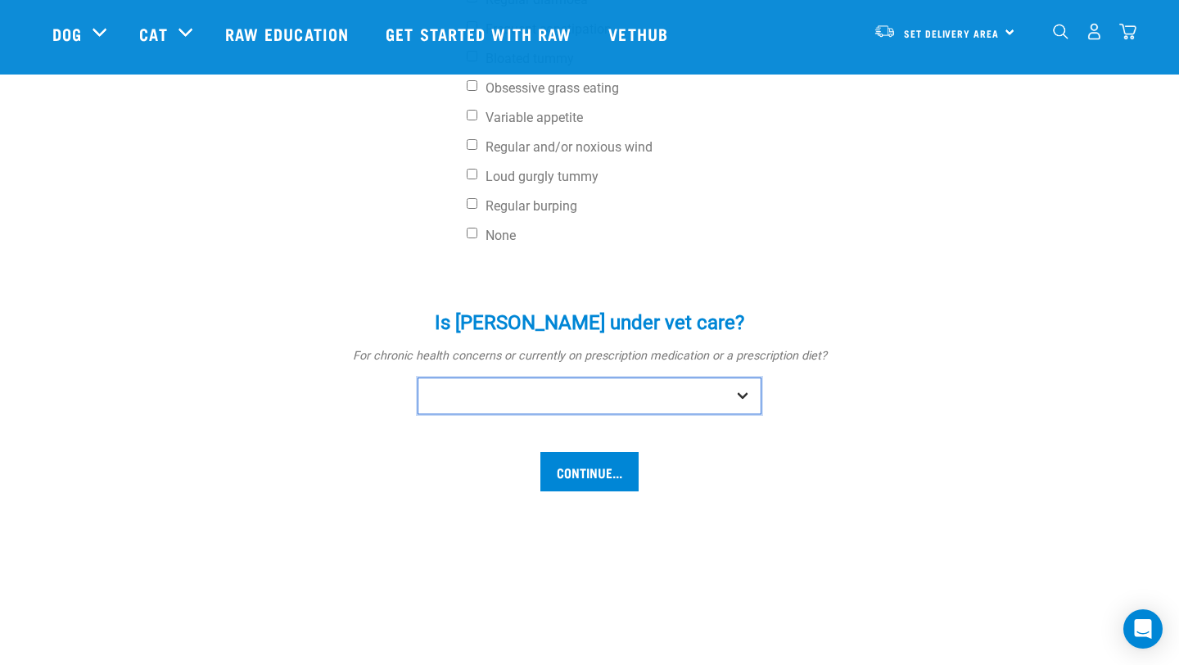
click at [479, 401] on select "No Yes" at bounding box center [589, 395] width 344 height 37
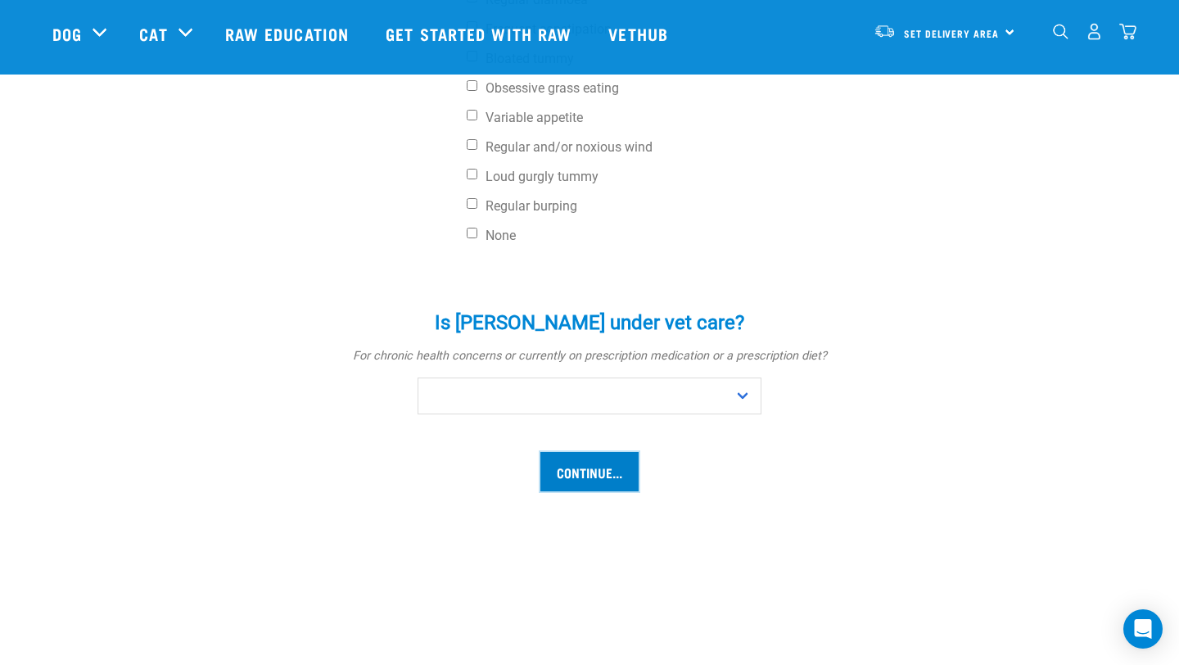
click at [609, 473] on input "Continue..." at bounding box center [589, 471] width 98 height 39
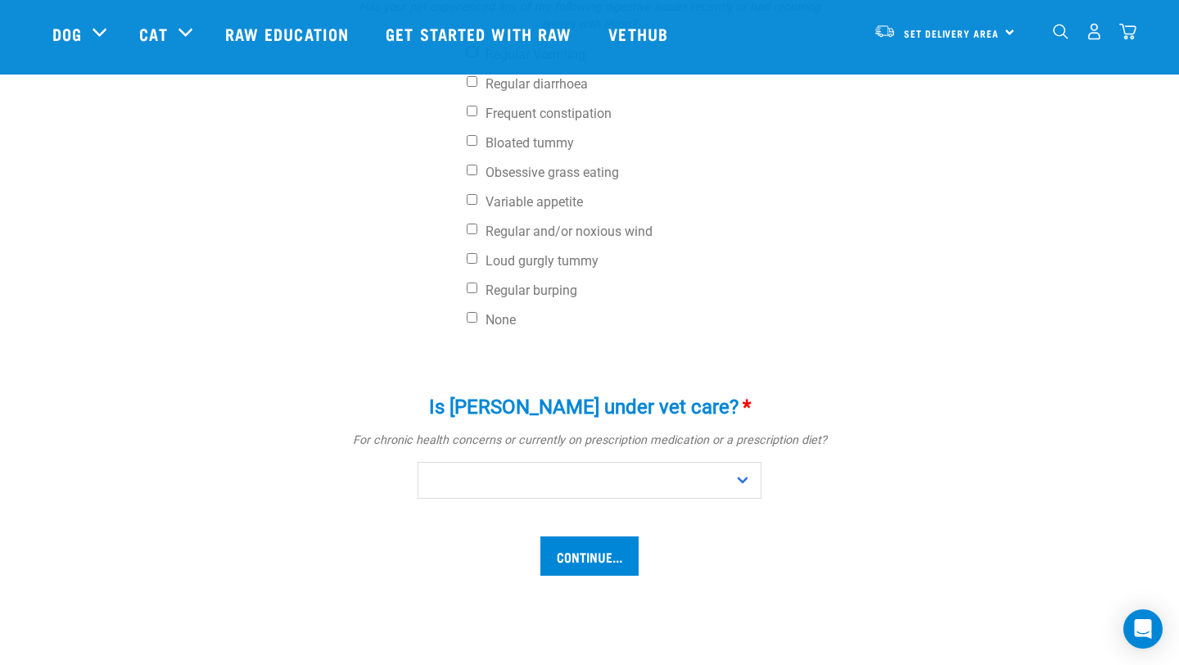
scroll to position [741, 0]
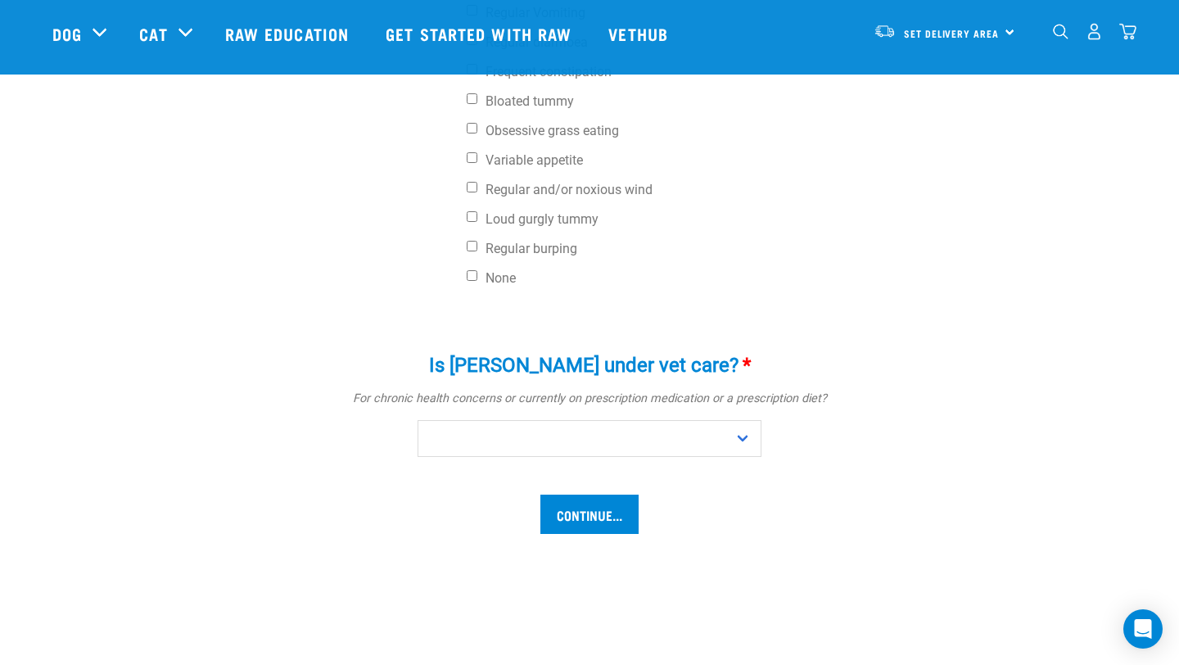
click at [589, 458] on div "Is Zorro under vet care? * For chronic health concerns or currently on prescrip…" at bounding box center [589, 406] width 491 height 151
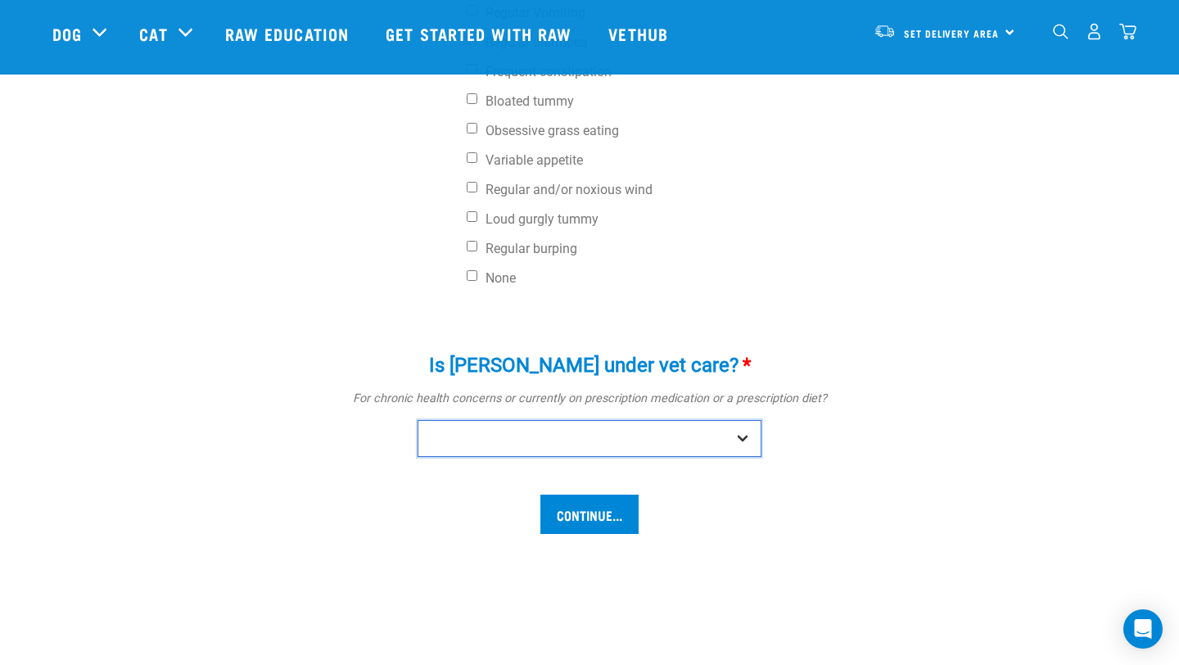
click at [566, 437] on select "No Yes" at bounding box center [589, 438] width 344 height 37
select select "no"
click at [417, 420] on select "No Yes" at bounding box center [589, 438] width 344 height 37
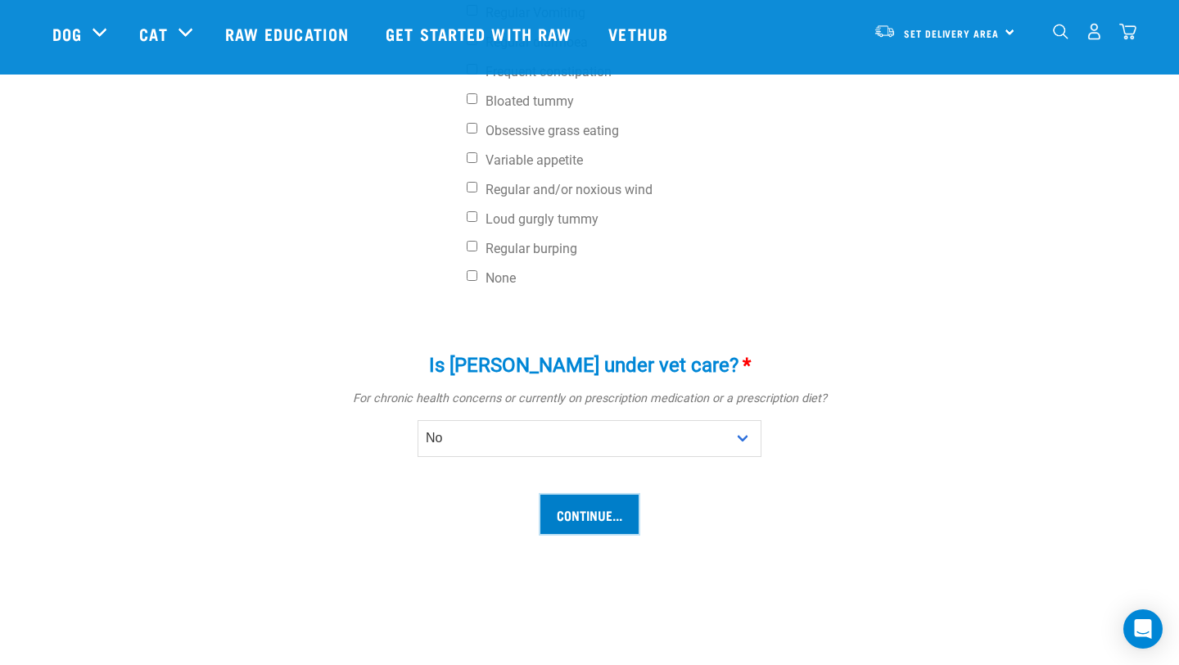
click at [581, 526] on input "Continue..." at bounding box center [589, 513] width 98 height 39
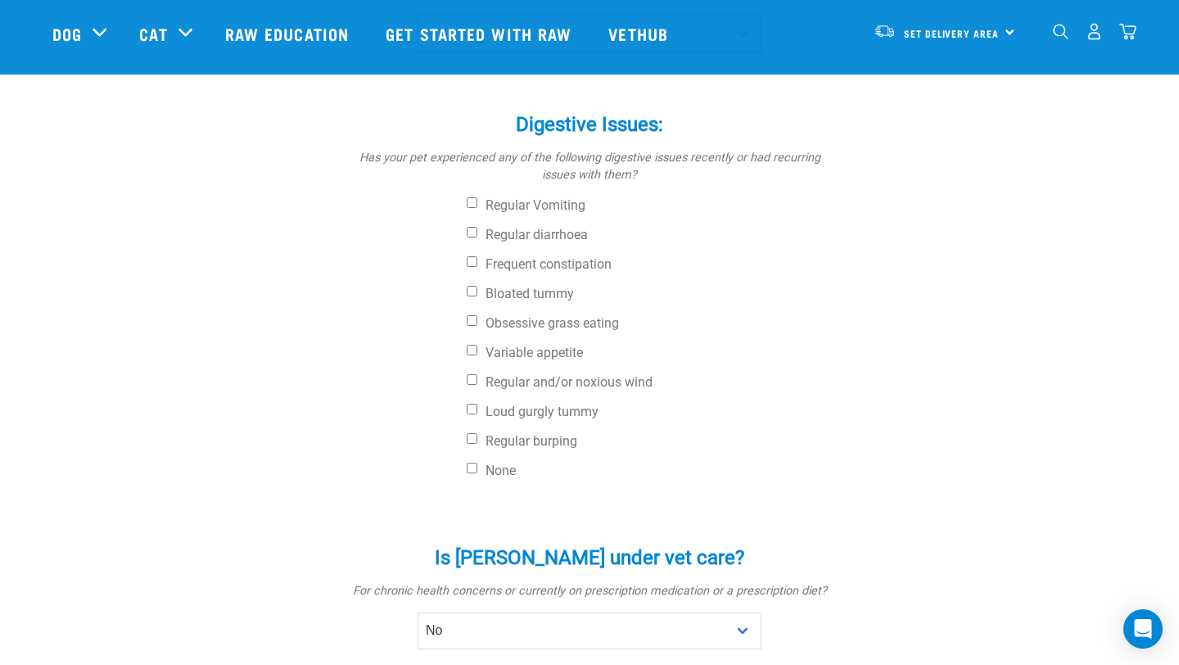
scroll to position [548, 0]
click at [472, 467] on input "None" at bounding box center [472, 469] width 11 height 11
checkbox input "true"
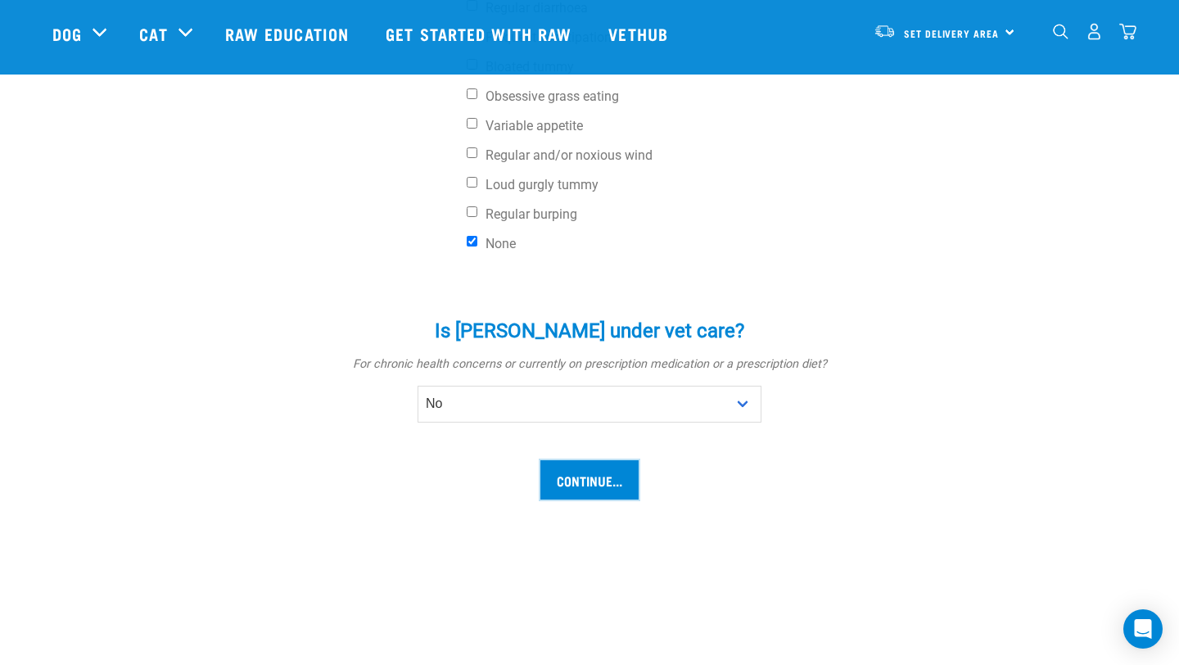
click at [574, 471] on input "Continue..." at bounding box center [589, 479] width 98 height 39
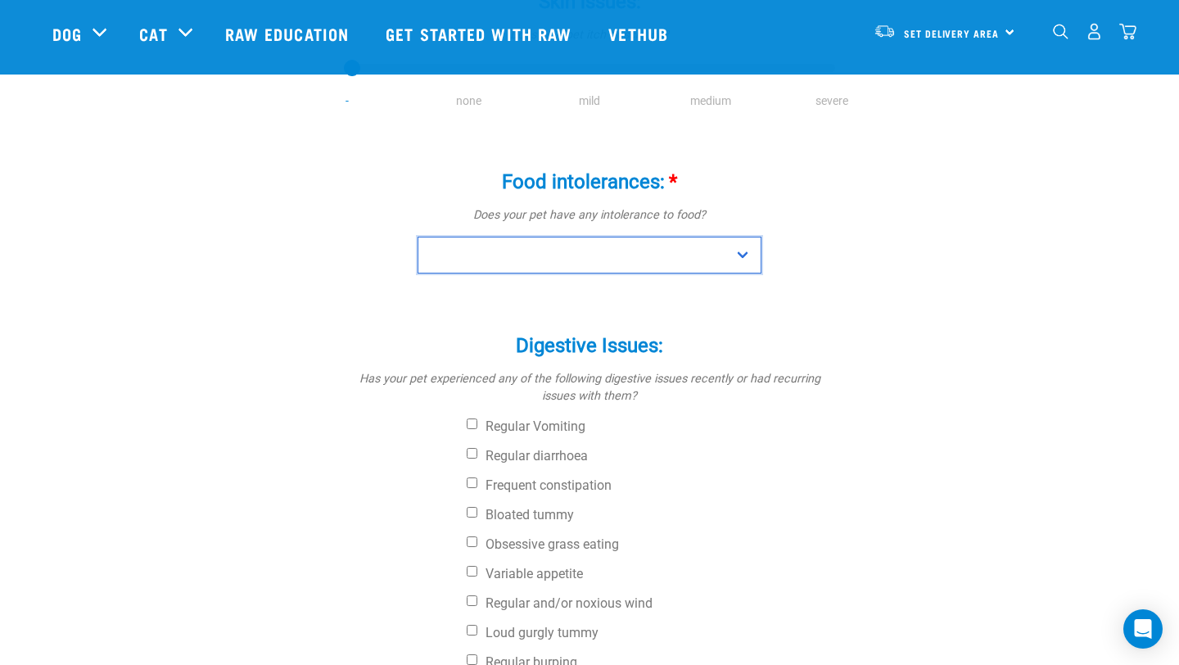
scroll to position [330, 0]
click at [530, 271] on select "No Yes" at bounding box center [589, 253] width 344 height 37
select select "no"
click at [417, 235] on select "No Yes" at bounding box center [589, 253] width 344 height 37
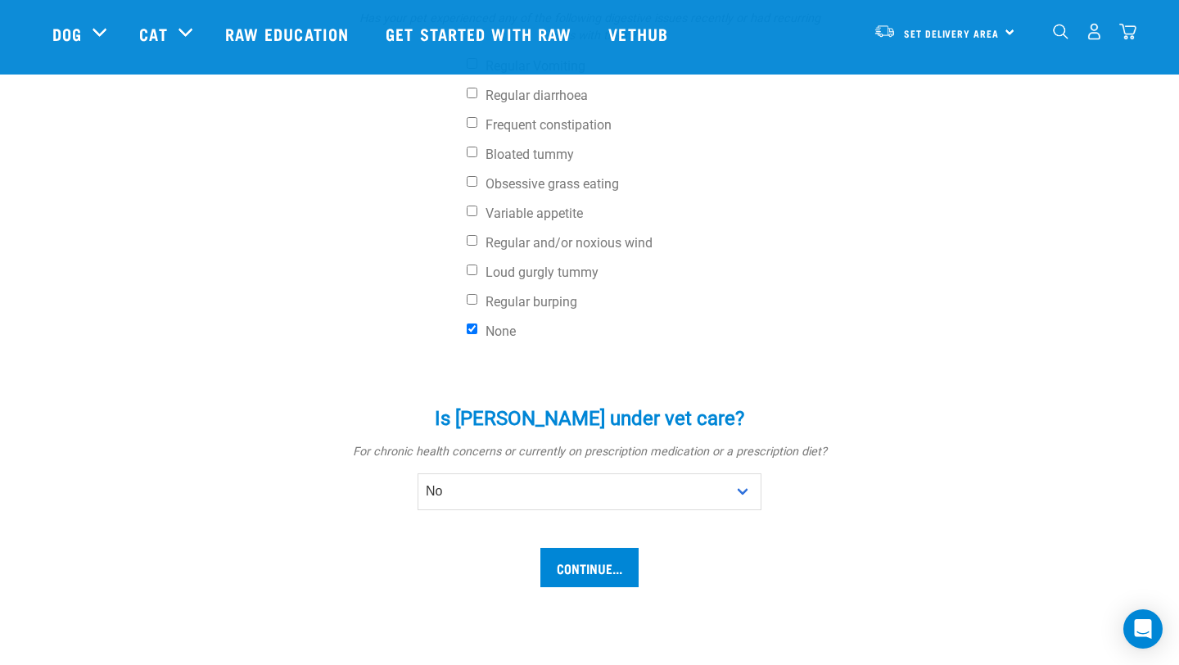
scroll to position [950, 0]
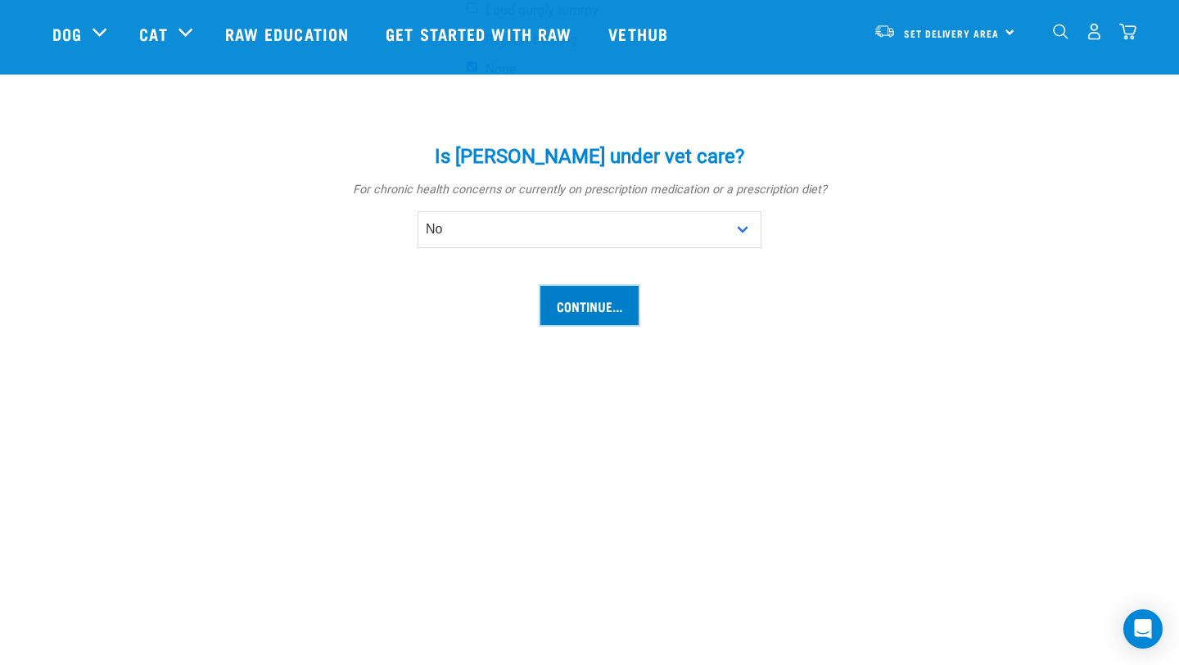
click at [564, 308] on input "Continue..." at bounding box center [589, 305] width 98 height 39
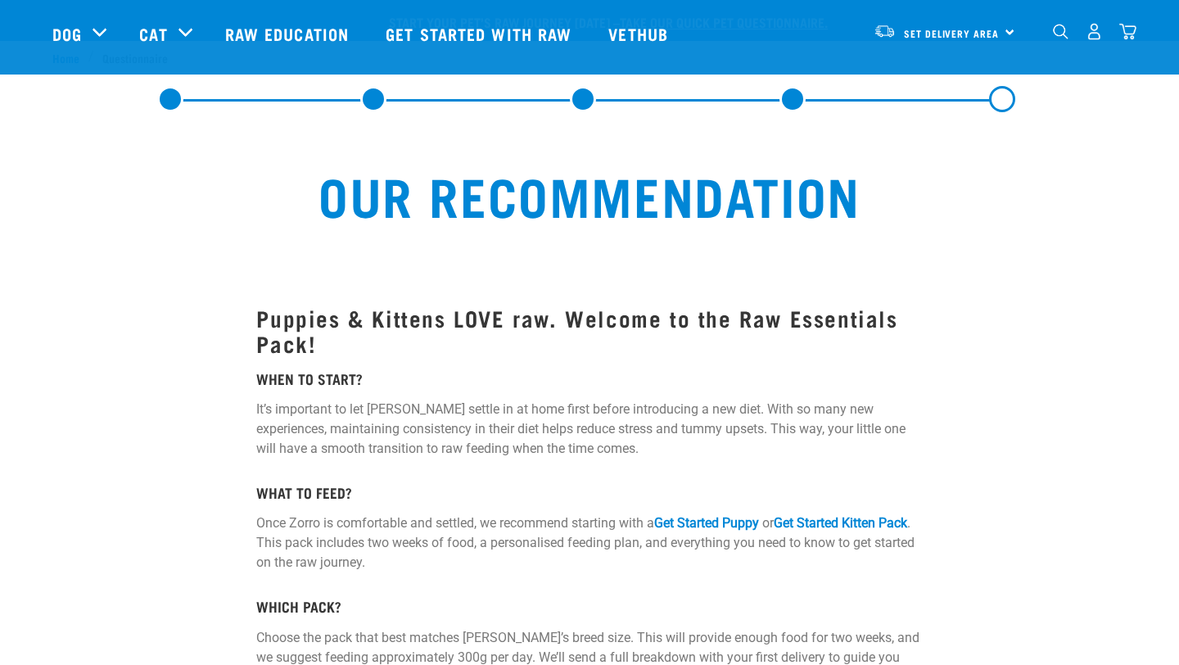
select select "19645"
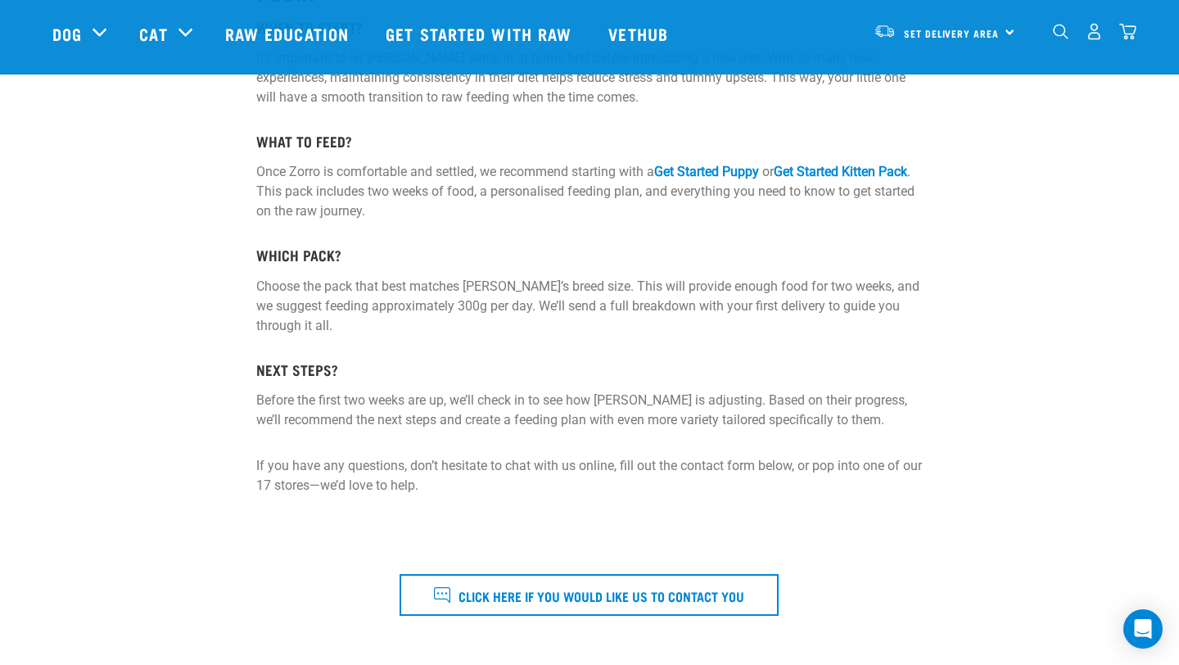
scroll to position [331, 0]
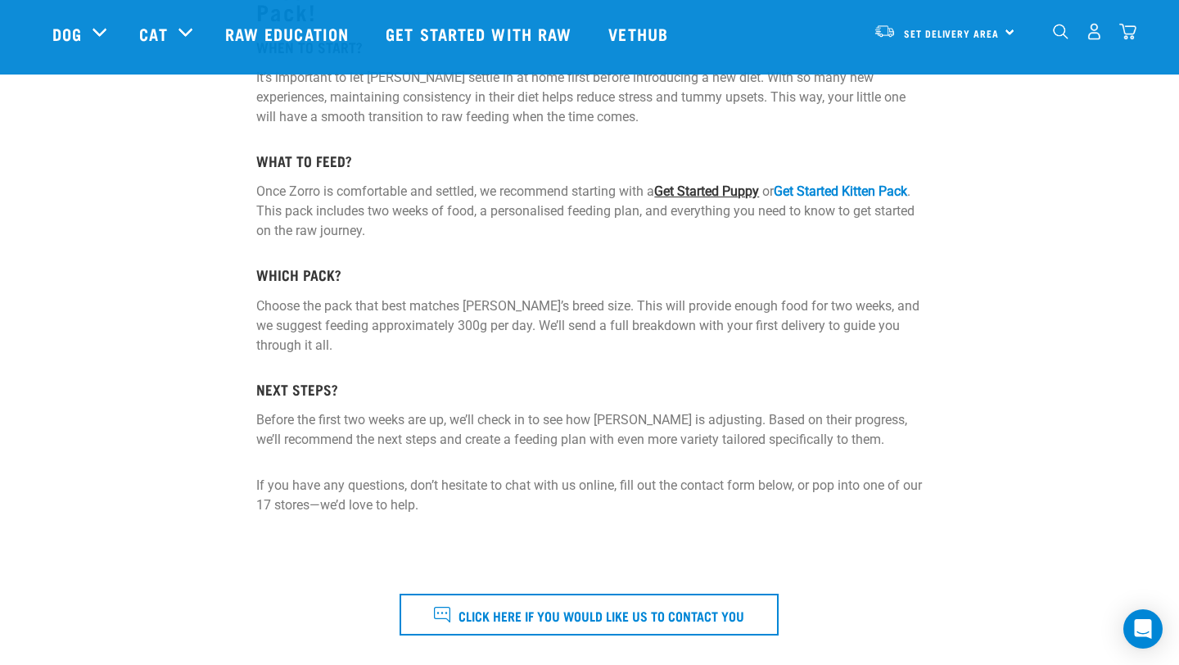
click at [729, 187] on link "Get Started Puppy" at bounding box center [706, 191] width 105 height 16
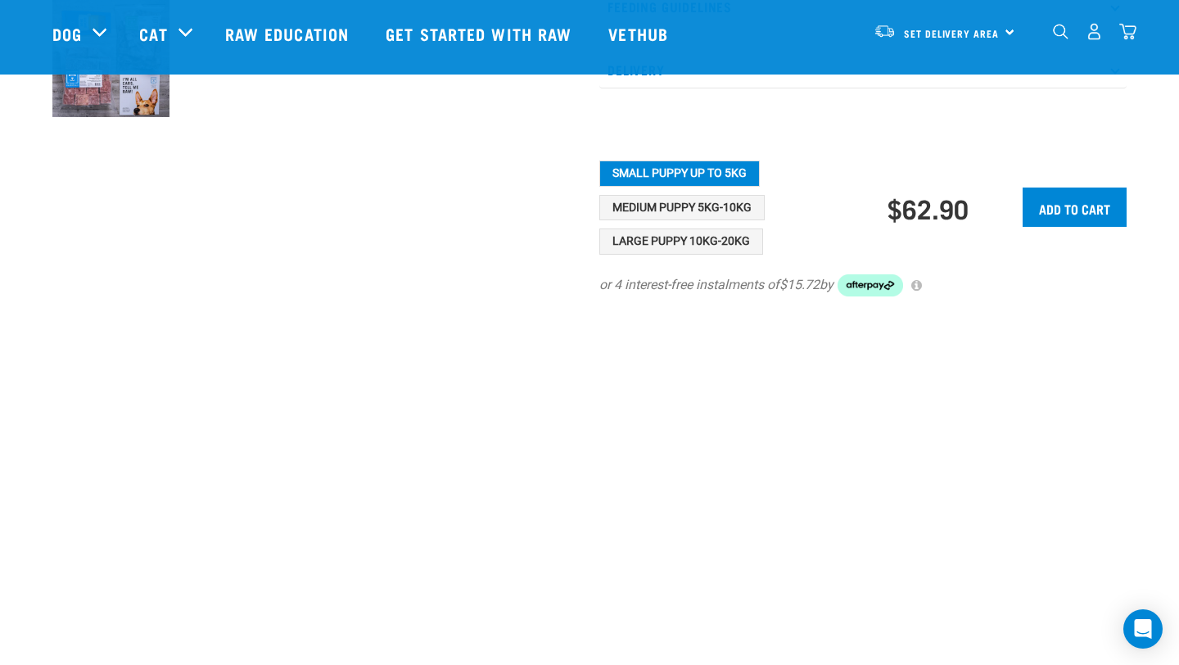
scroll to position [683, 0]
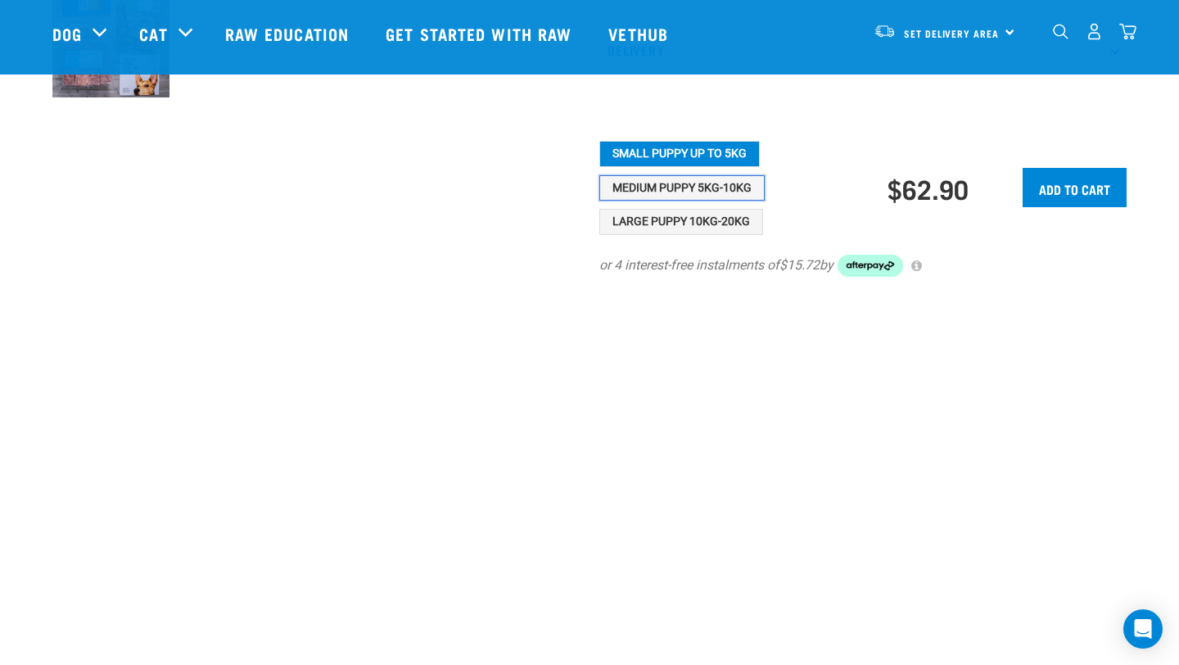
click at [603, 201] on button "Medium Puppy 5kg-10kg" at bounding box center [681, 188] width 165 height 26
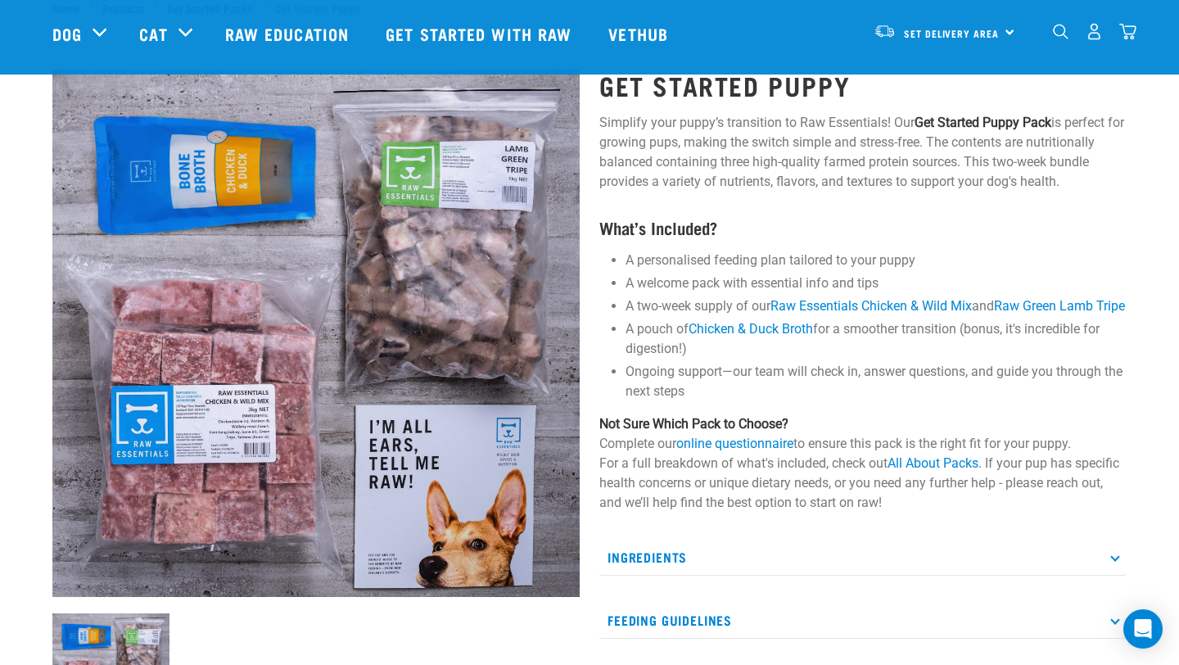
scroll to position [0, 0]
